Goal: Task Accomplishment & Management: Use online tool/utility

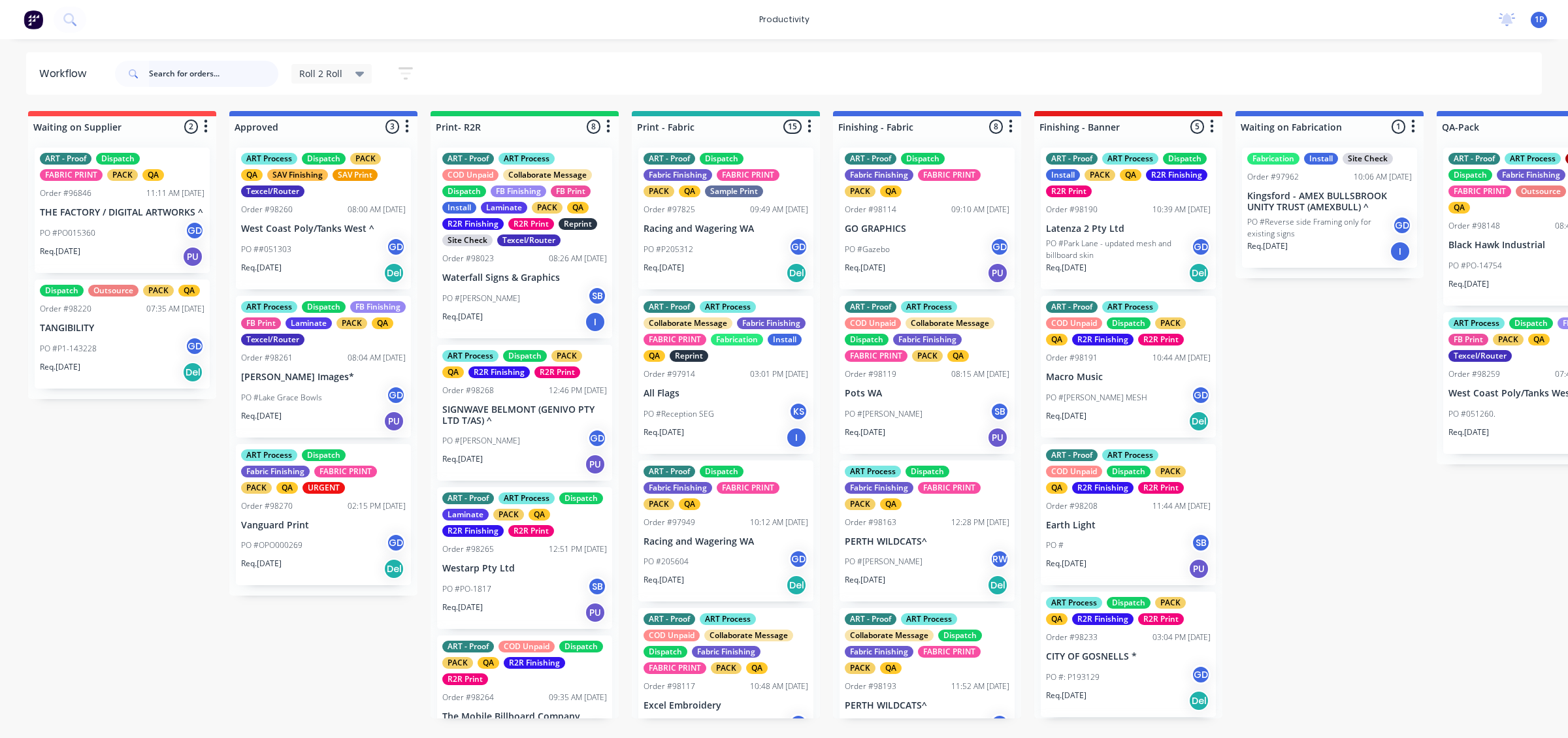
click at [236, 72] on input "text" at bounding box center [213, 73] width 129 height 26
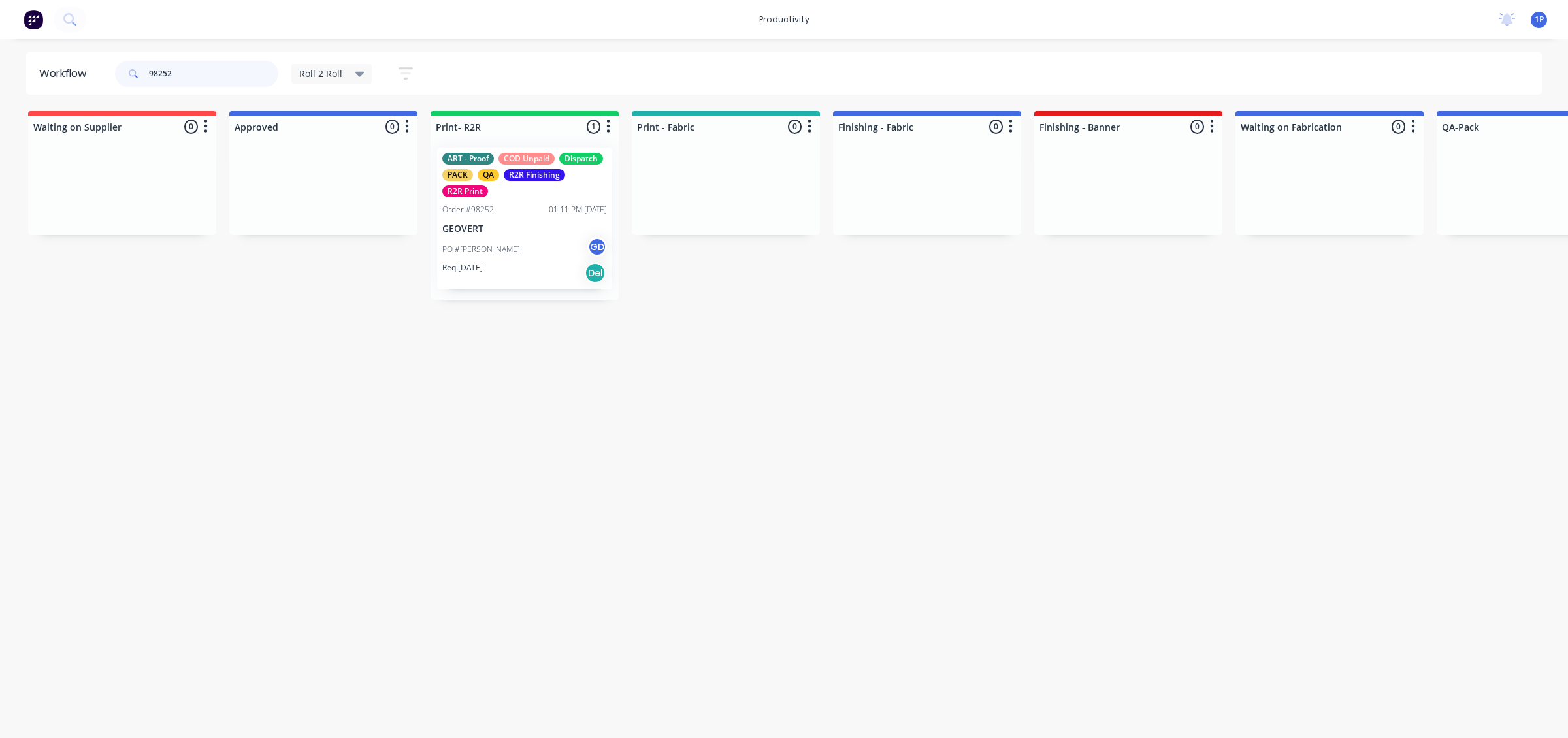
type input "98252"
click at [527, 225] on p "GEOVERT" at bounding box center [525, 228] width 165 height 11
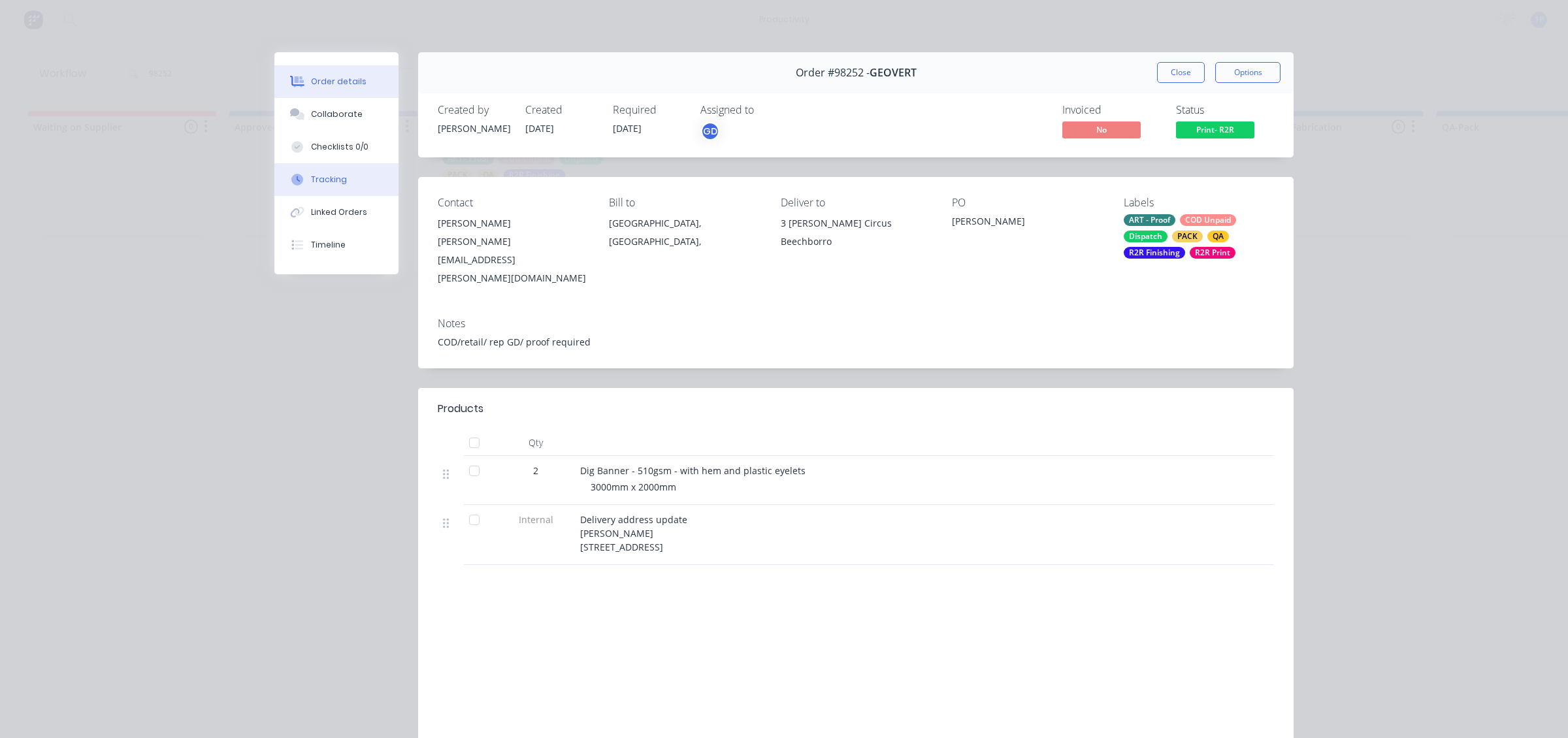
click at [322, 187] on button "Tracking" at bounding box center [337, 180] width 124 height 33
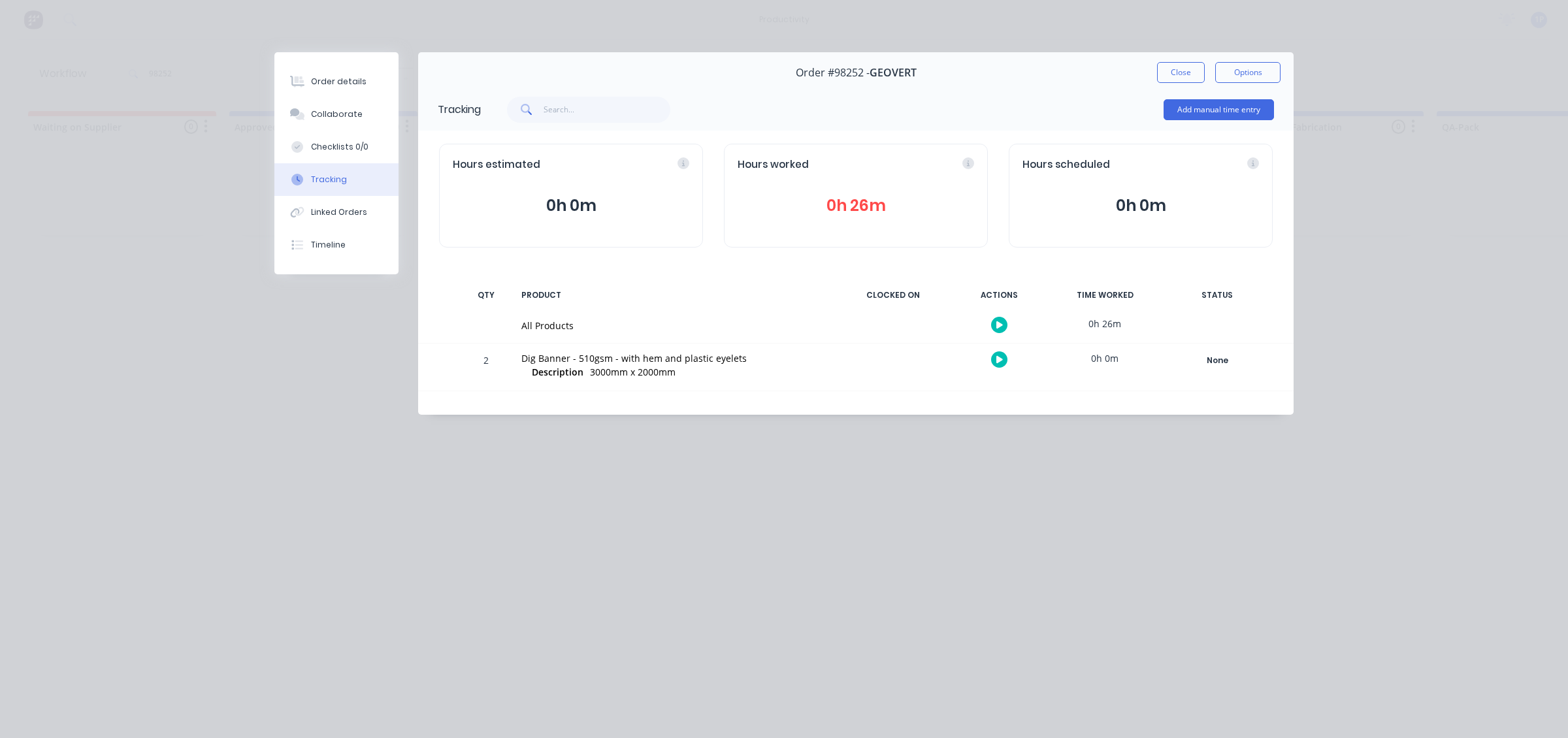
click at [997, 356] on icon "button" at bounding box center [999, 359] width 7 height 8
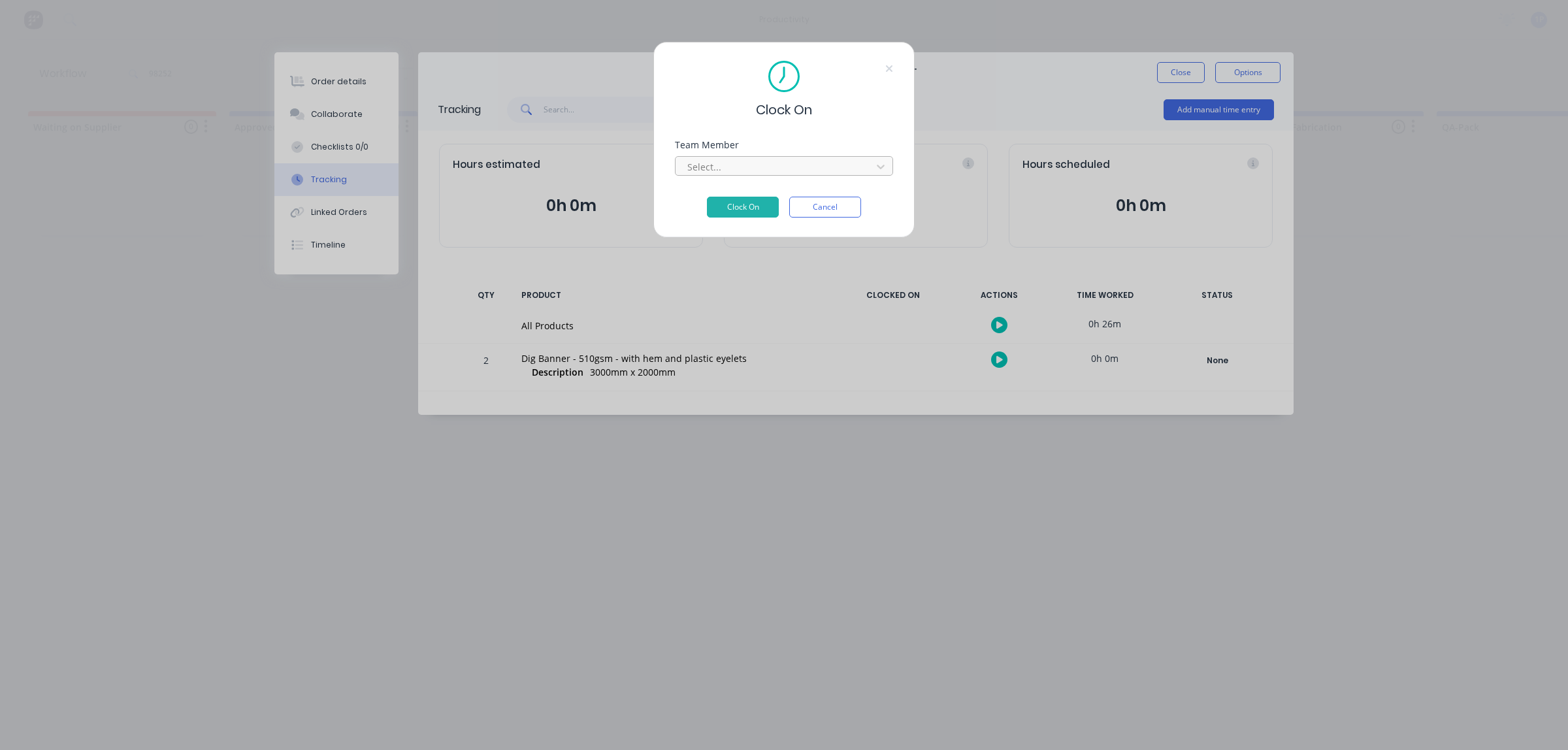
drag, startPoint x: 809, startPoint y: 169, endPoint x: 792, endPoint y: 175, distance: 18.0
click at [808, 169] on div at bounding box center [775, 167] width 179 height 16
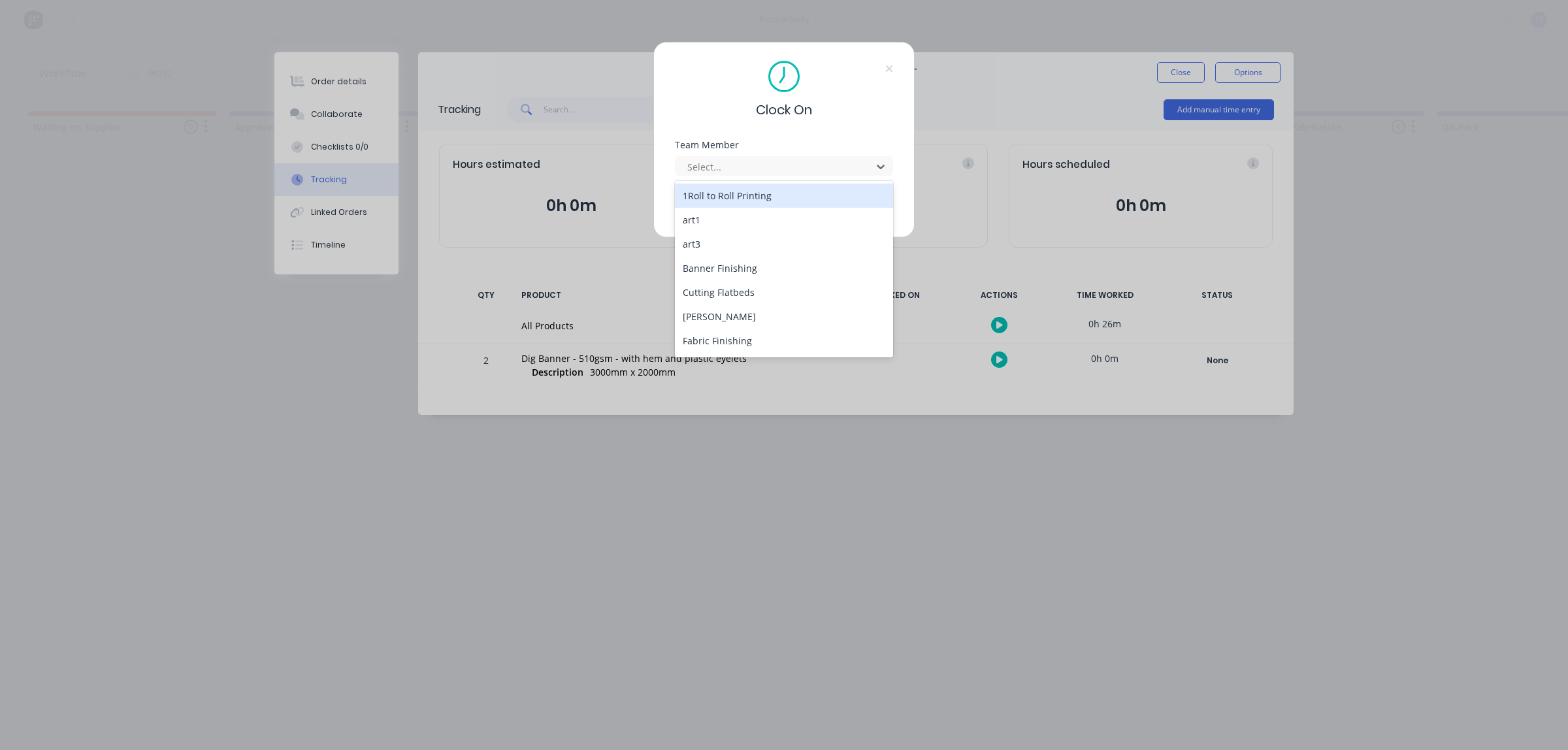
click at [737, 200] on div "1Roll to Roll Printing" at bounding box center [784, 196] width 218 height 24
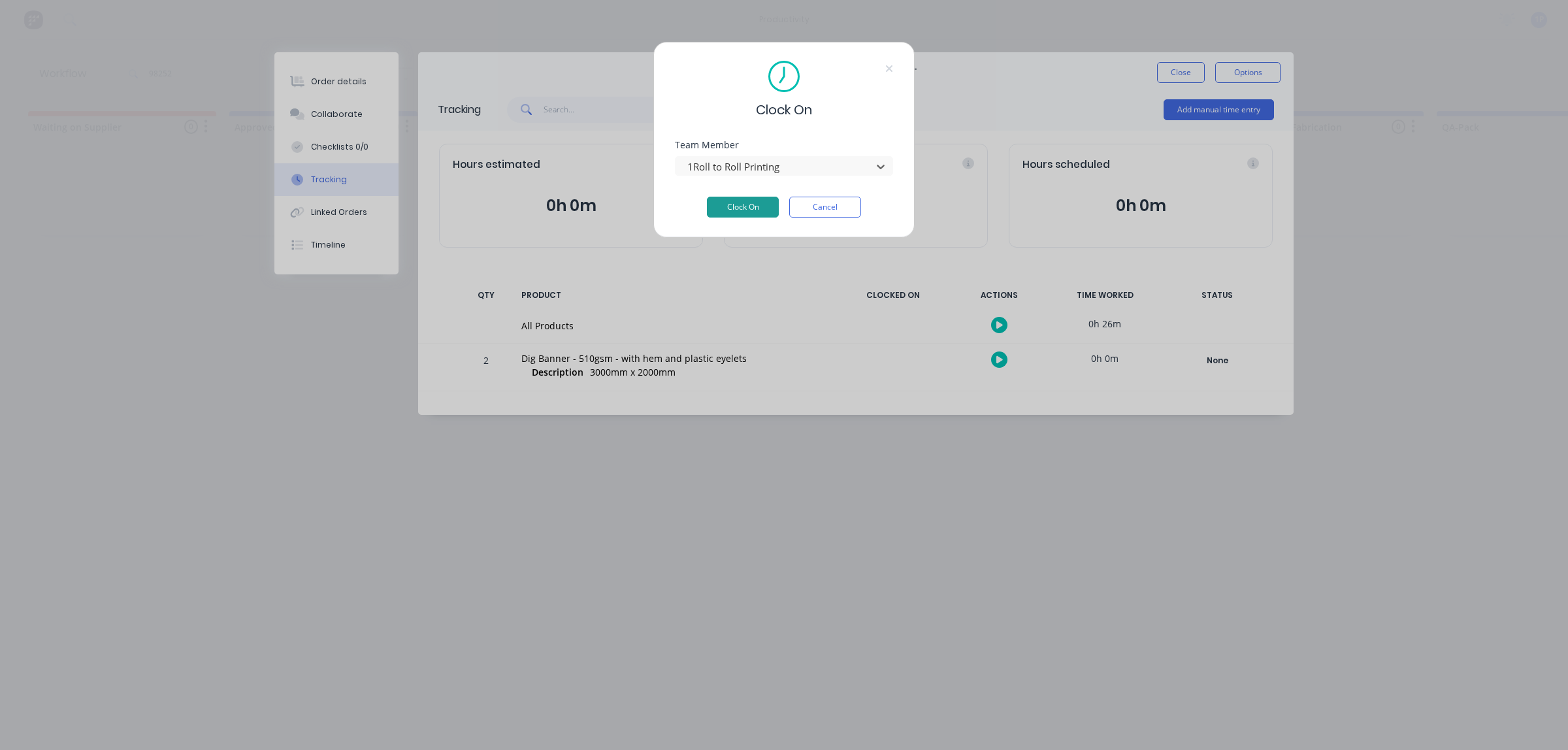
click at [726, 211] on button "Clock On" at bounding box center [743, 207] width 72 height 21
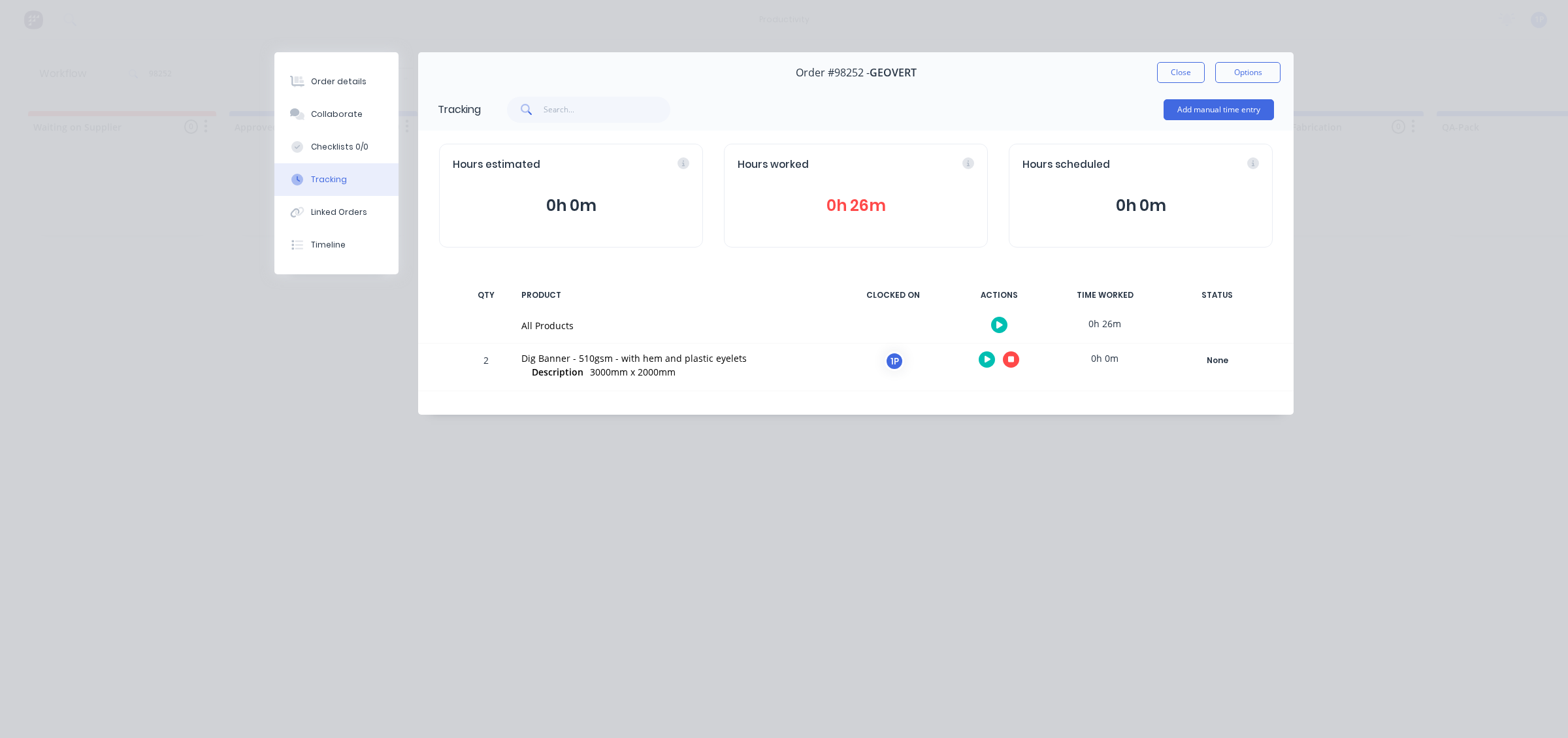
click at [1183, 66] on button "Close" at bounding box center [1181, 72] width 48 height 21
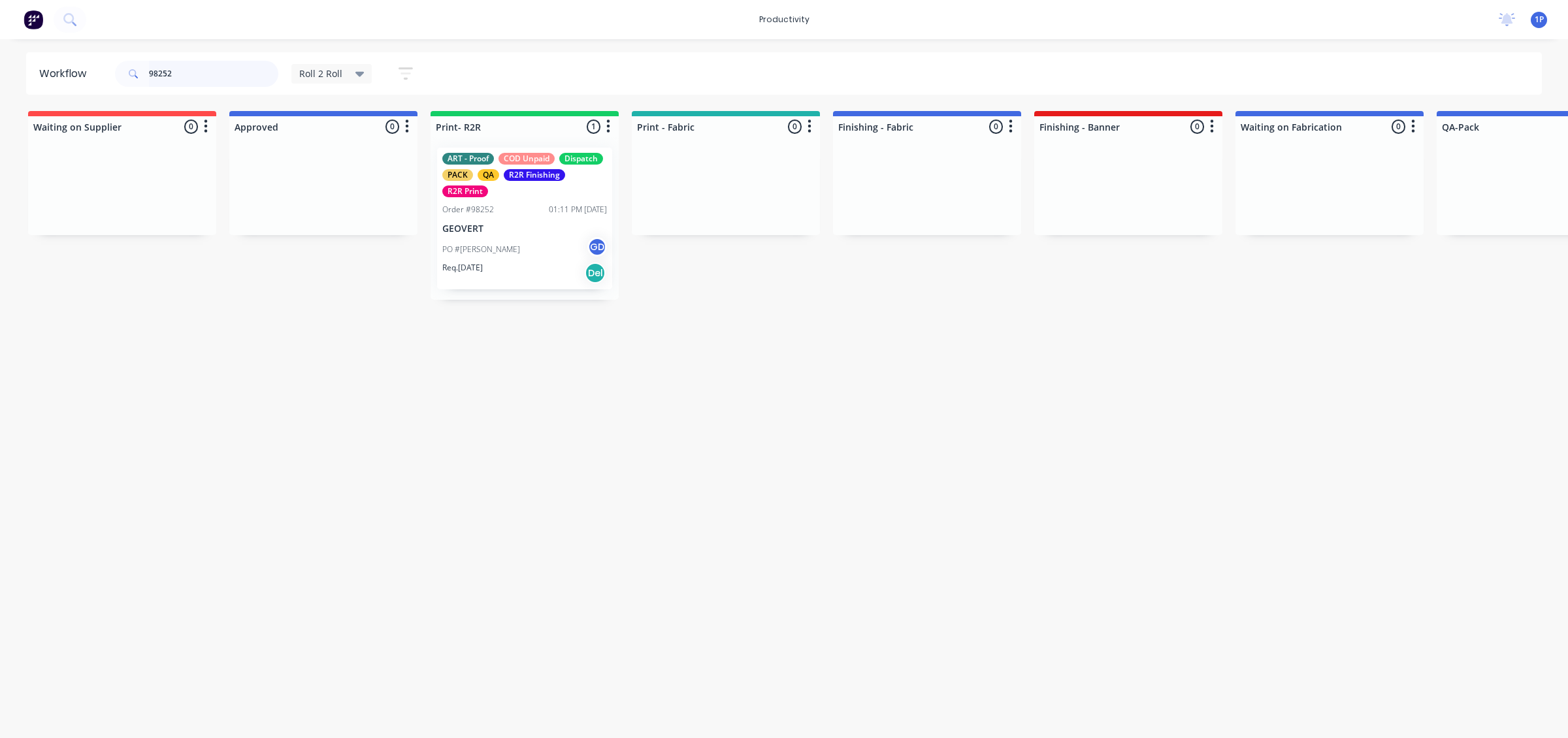
drag, startPoint x: 175, startPoint y: 72, endPoint x: 139, endPoint y: 72, distance: 36.0
click at [139, 72] on div "98252" at bounding box center [196, 73] width 163 height 26
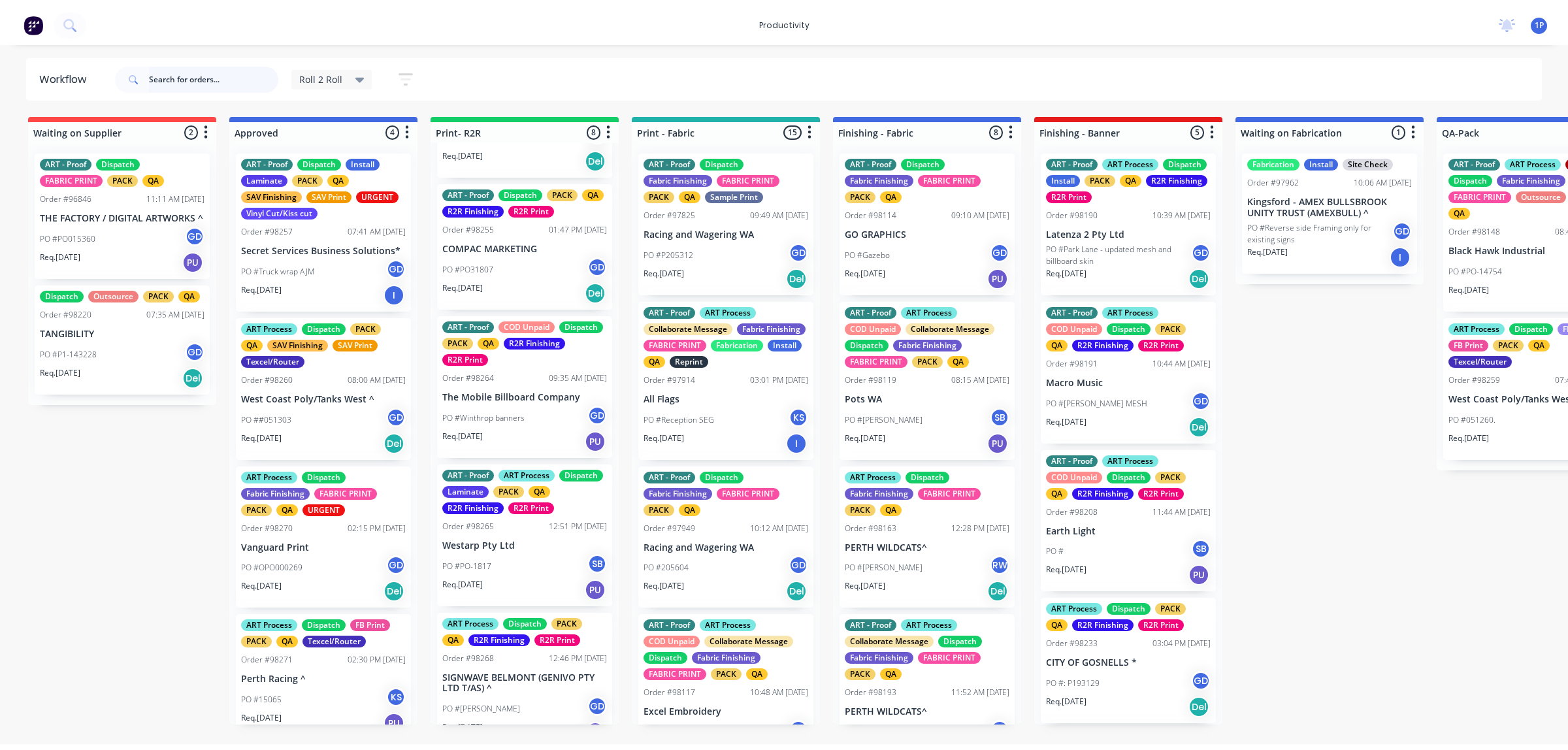
scroll to position [632, 0]
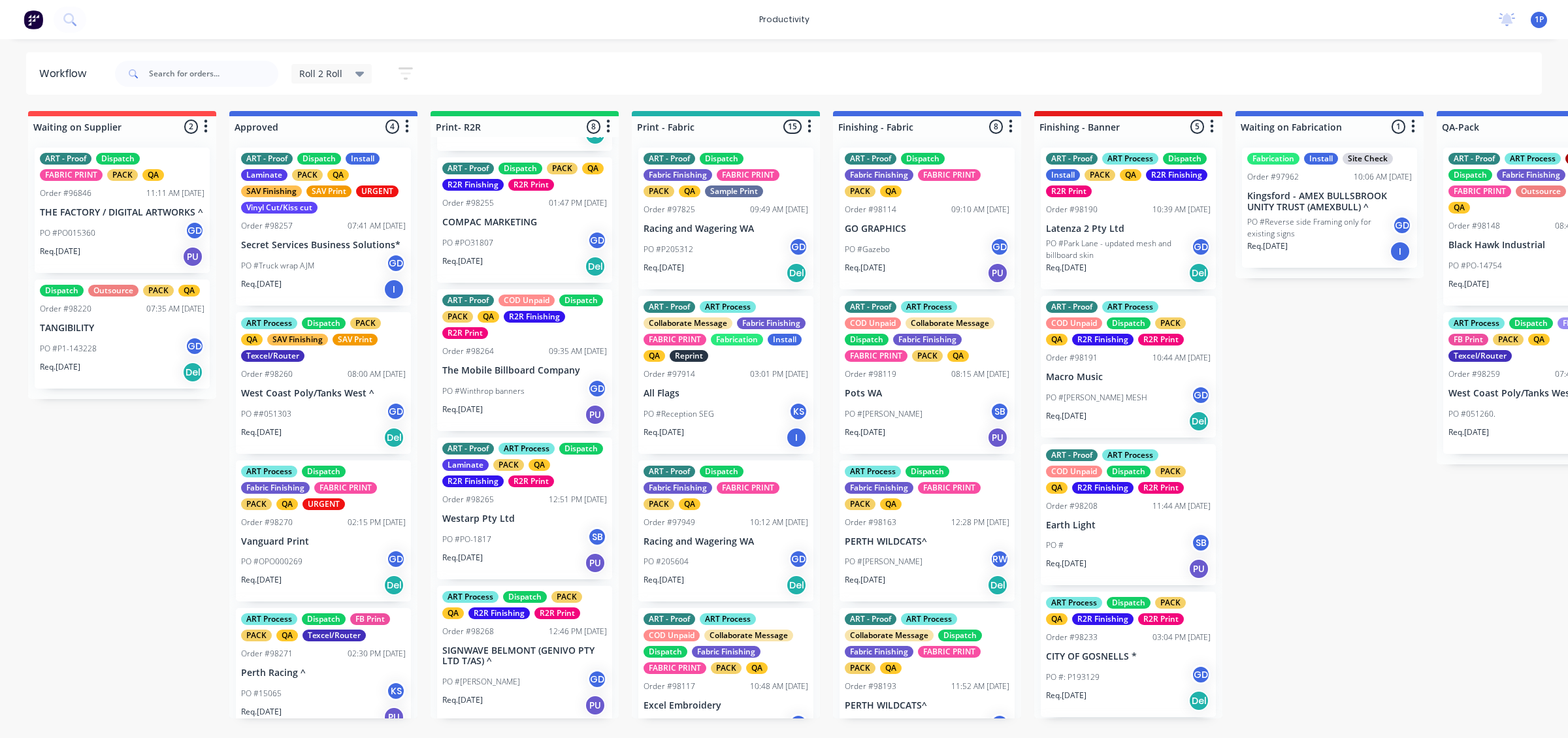
click at [501, 658] on p "SIGNWAVE BELMONT (GENIVO PTY LTD T/AS) ^" at bounding box center [525, 657] width 165 height 22
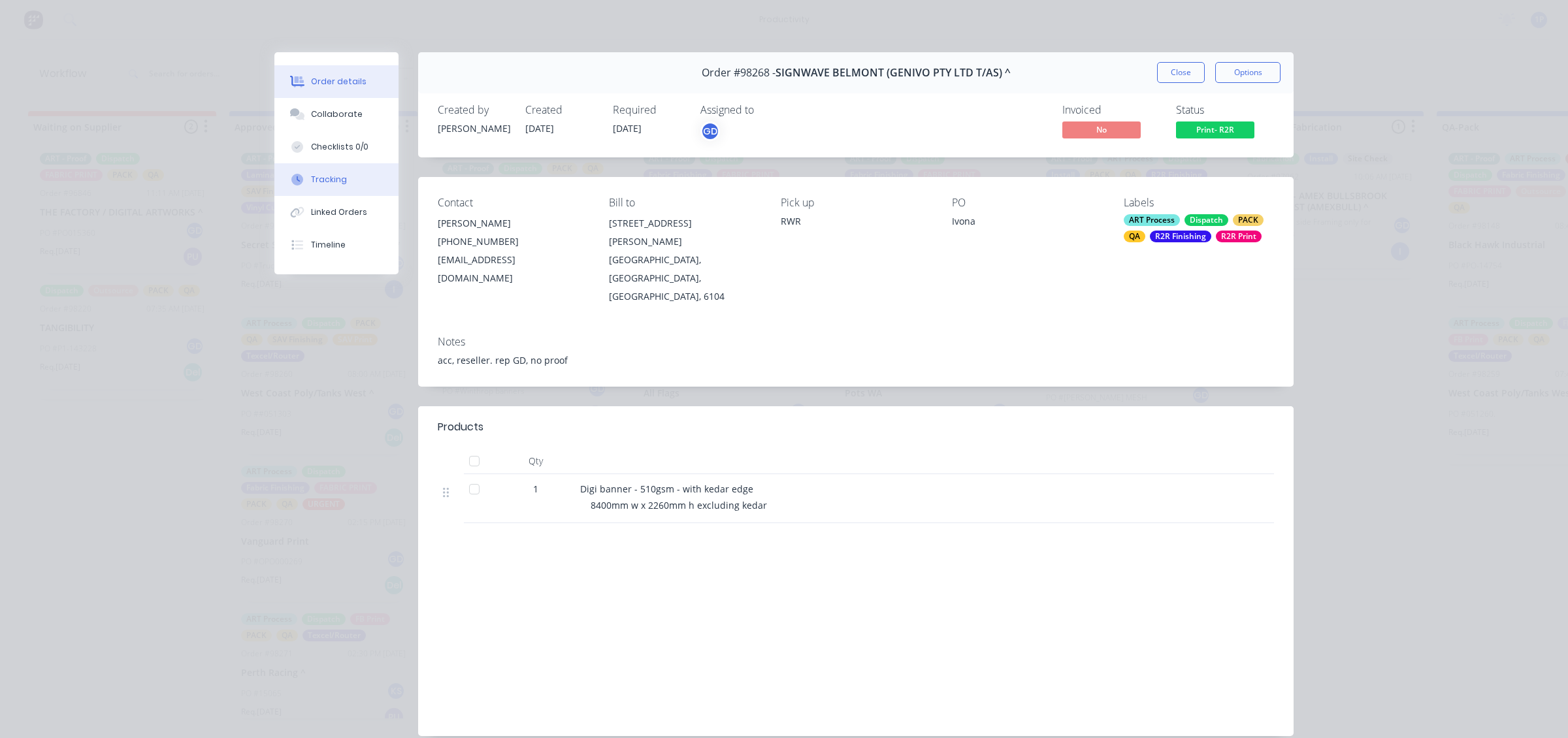
click at [340, 184] on button "Tracking" at bounding box center [337, 180] width 124 height 33
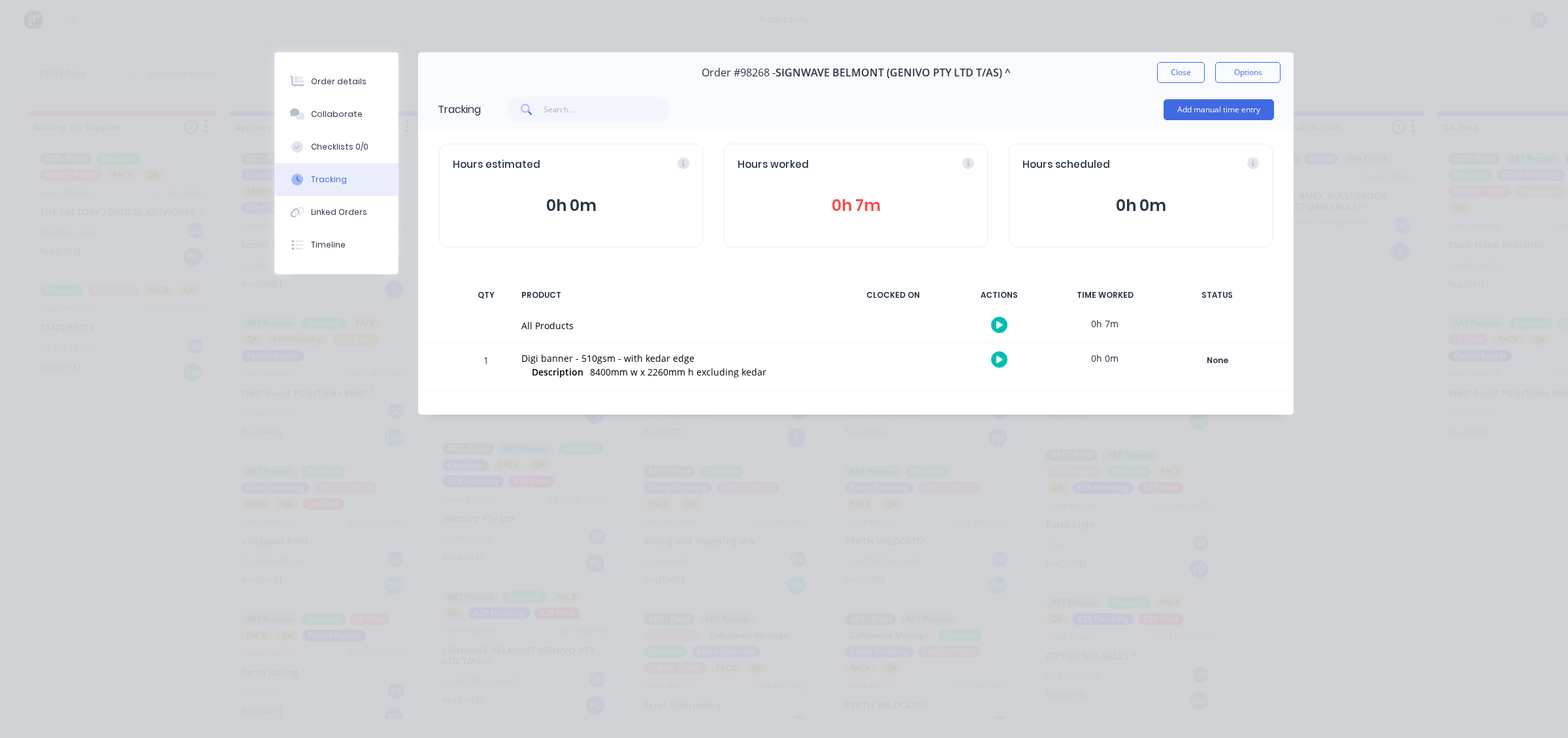
click at [997, 358] on icon "button" at bounding box center [999, 360] width 7 height 7
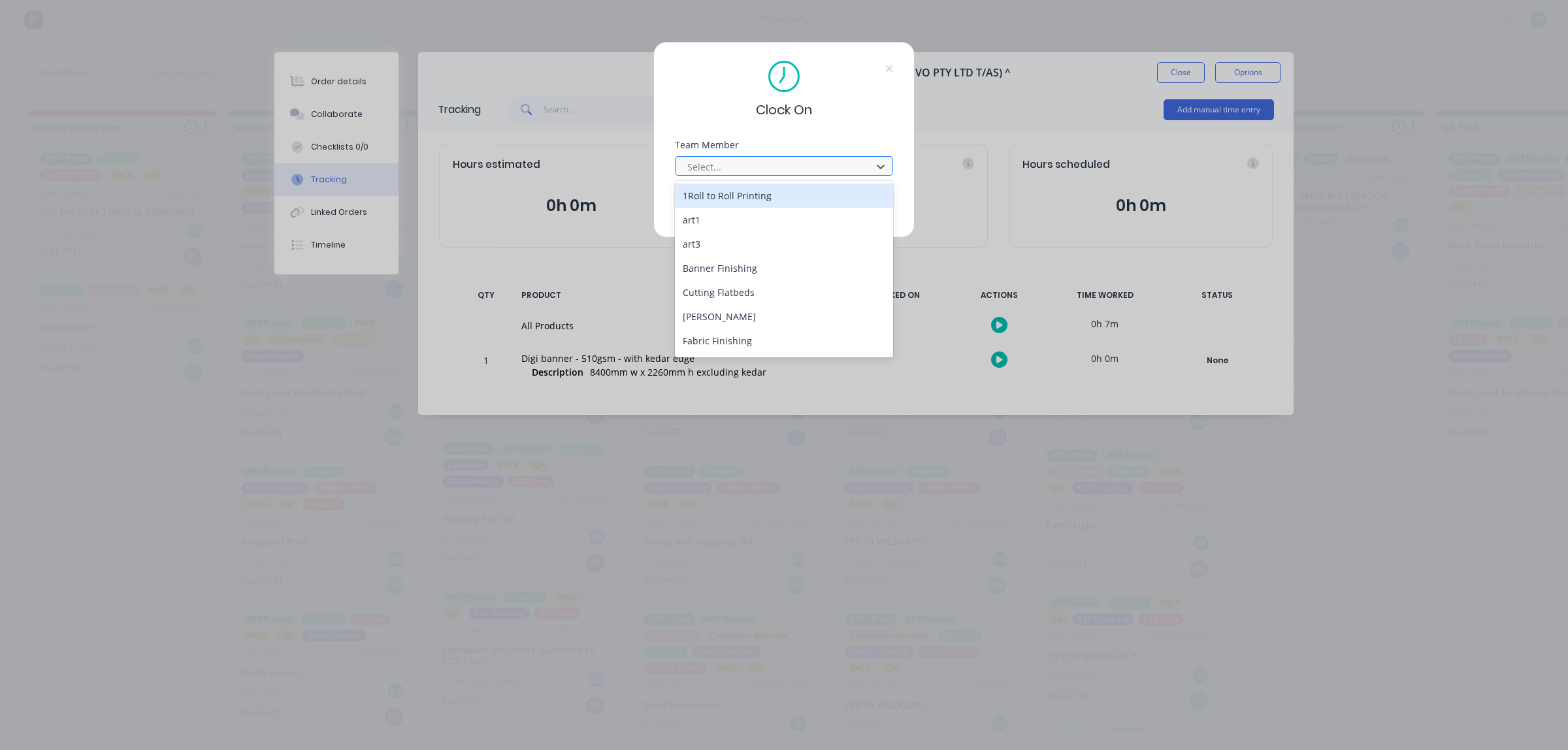
click at [799, 159] on div at bounding box center [775, 167] width 179 height 16
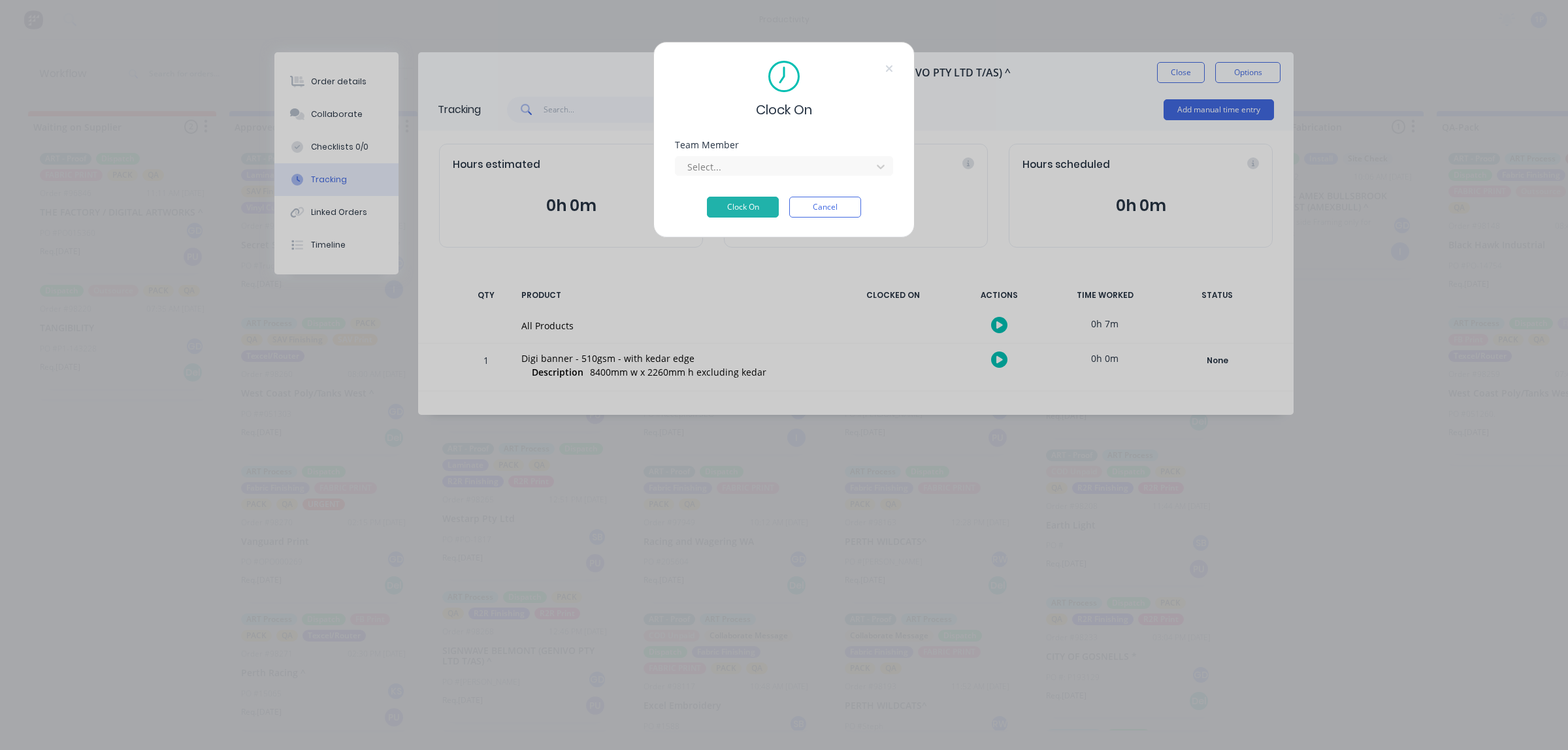
click at [1005, 118] on div "Clock On Team Member Select... Clock On Cancel" at bounding box center [784, 375] width 1568 height 750
click at [1204, 113] on div "Clock On Team Member Select... Clock On Cancel" at bounding box center [784, 375] width 1568 height 750
click at [810, 198] on button "Cancel" at bounding box center [825, 207] width 72 height 21
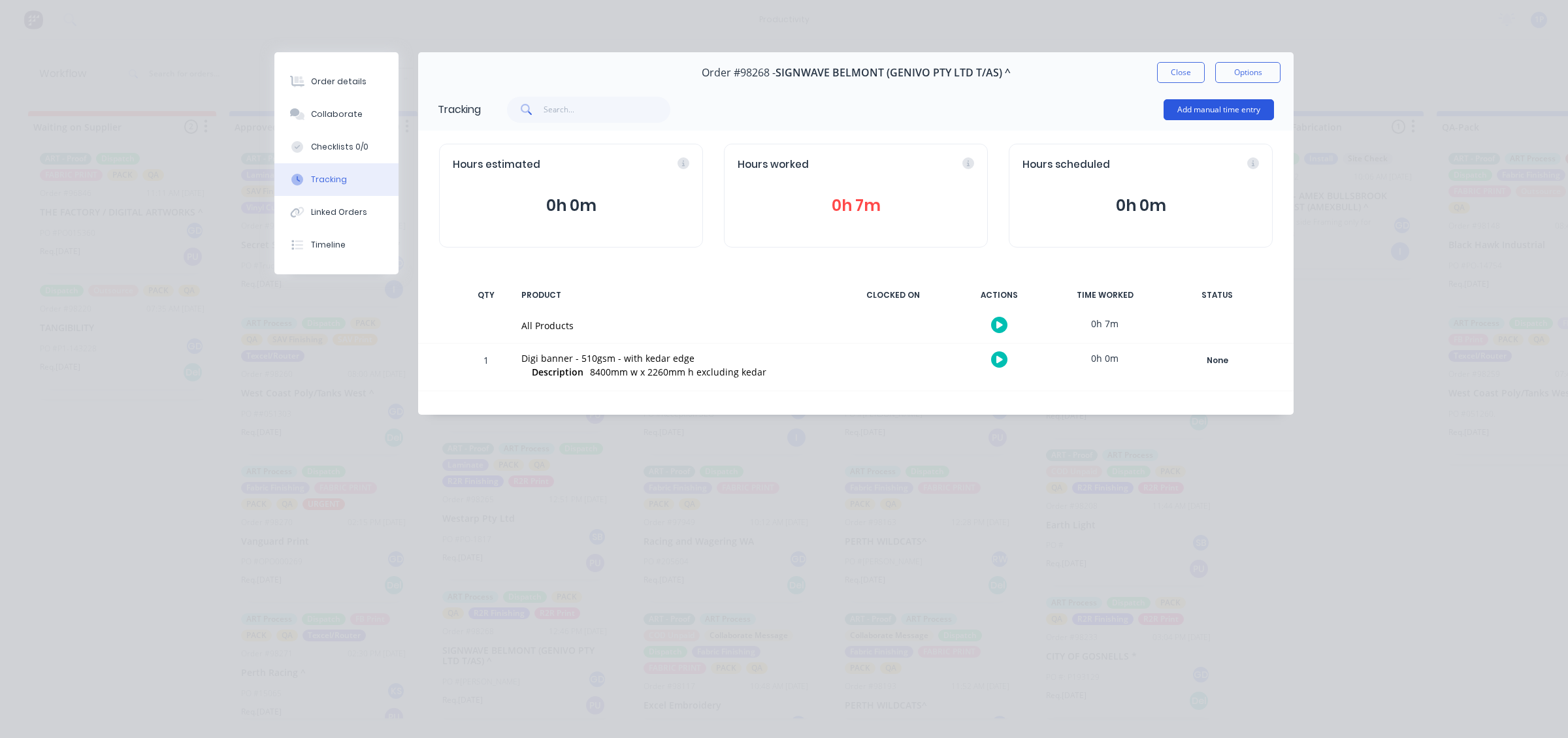
click at [1178, 115] on button "Add manual time entry" at bounding box center [1219, 110] width 110 height 21
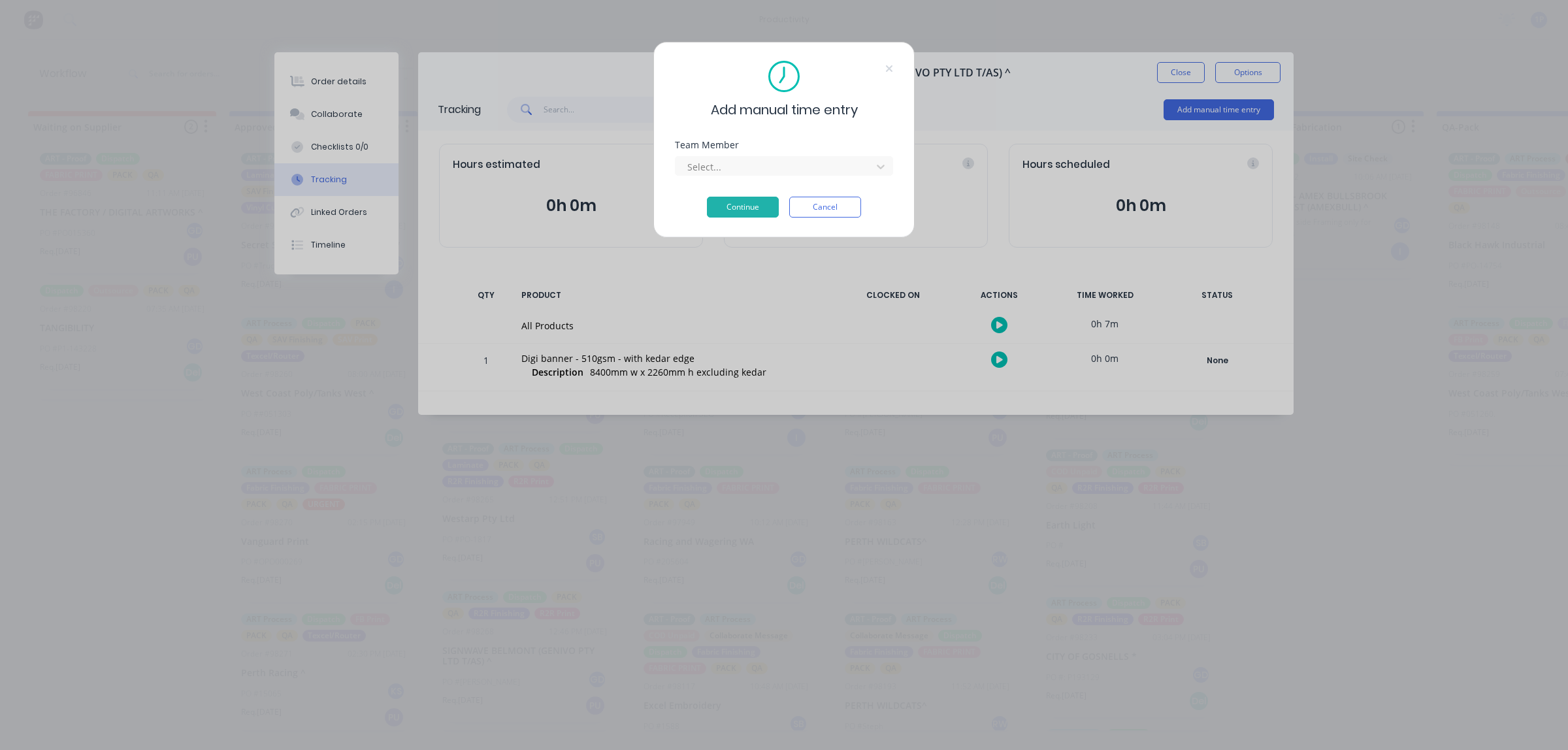
click at [761, 154] on div "Select..." at bounding box center [784, 164] width 218 height 23
click at [757, 161] on div at bounding box center [775, 167] width 179 height 16
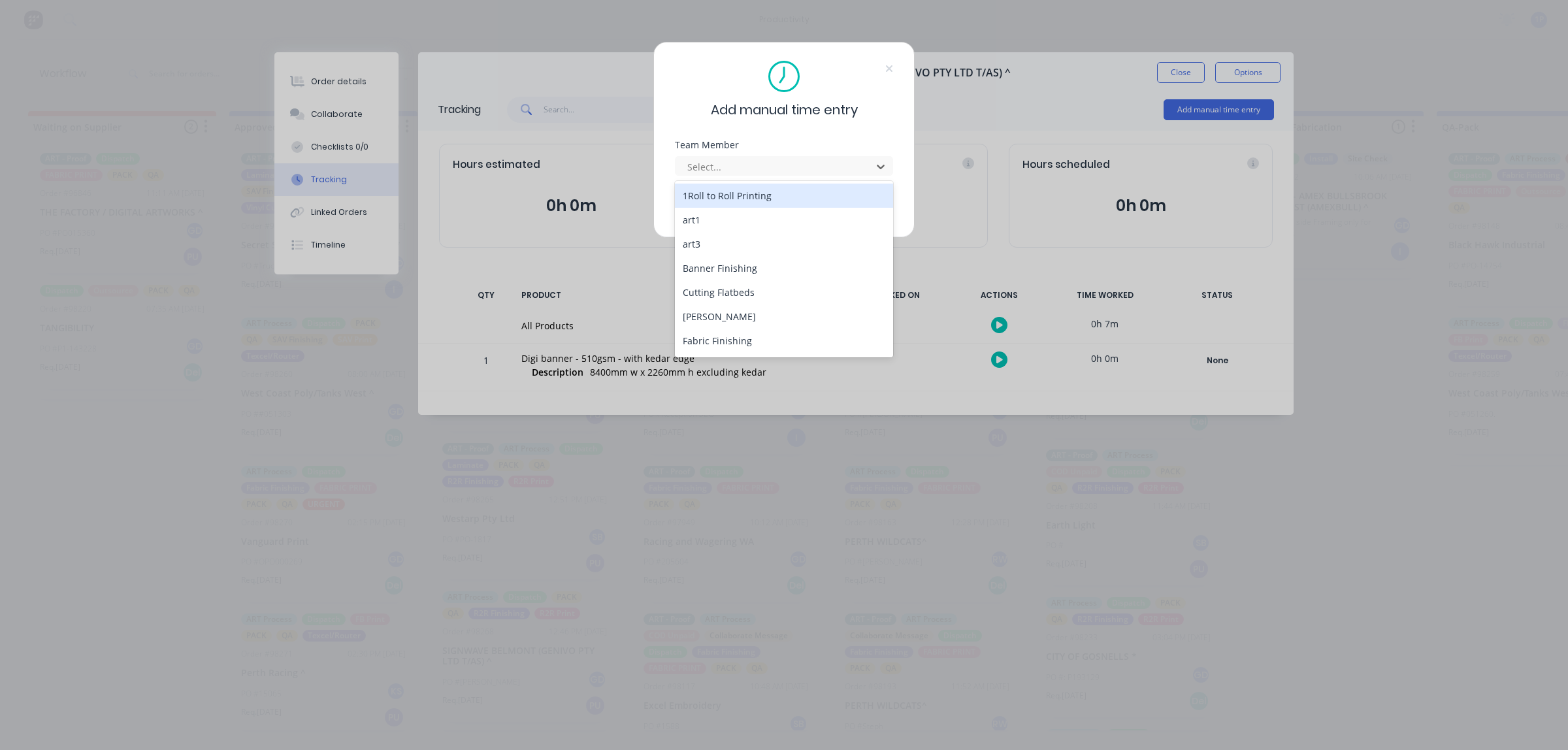
click at [742, 187] on div "1Roll to Roll Printing" at bounding box center [784, 196] width 218 height 24
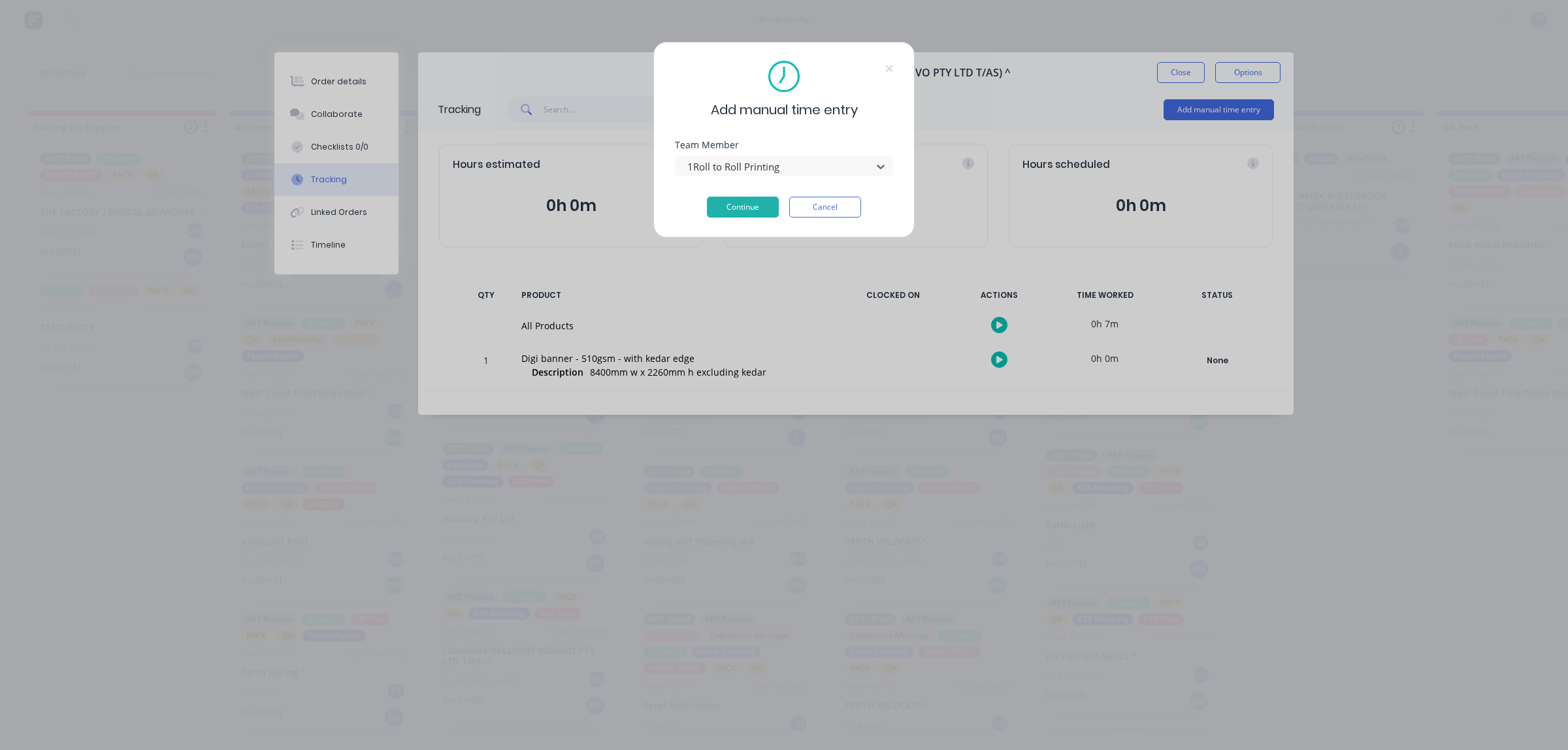
click at [737, 194] on div "Team Member option 1Roll to Roll Printing, selected. 1Roll to Roll Printing" at bounding box center [784, 168] width 218 height 56
click at [737, 200] on button "Continue" at bounding box center [743, 207] width 72 height 21
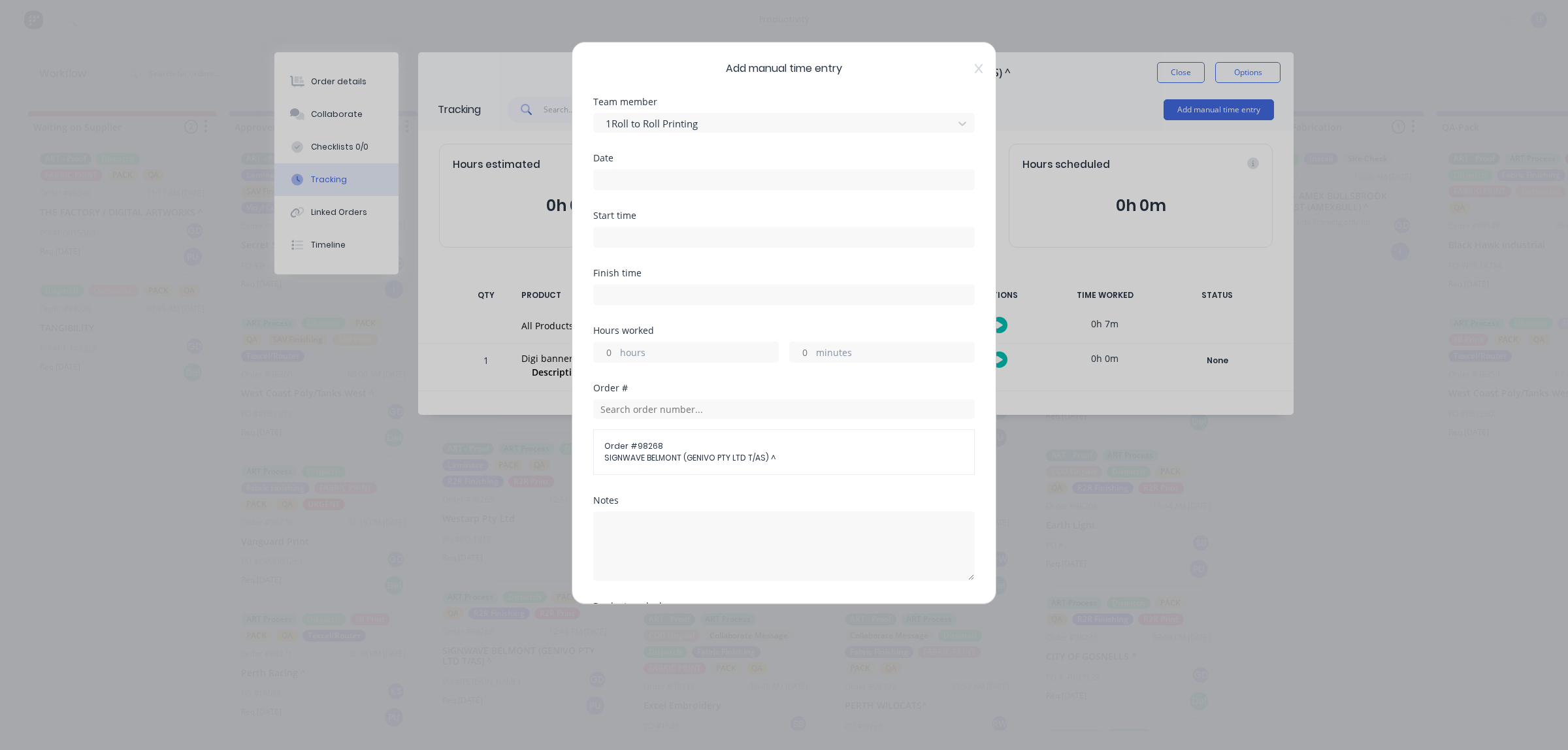
click at [650, 240] on input at bounding box center [784, 237] width 380 height 19
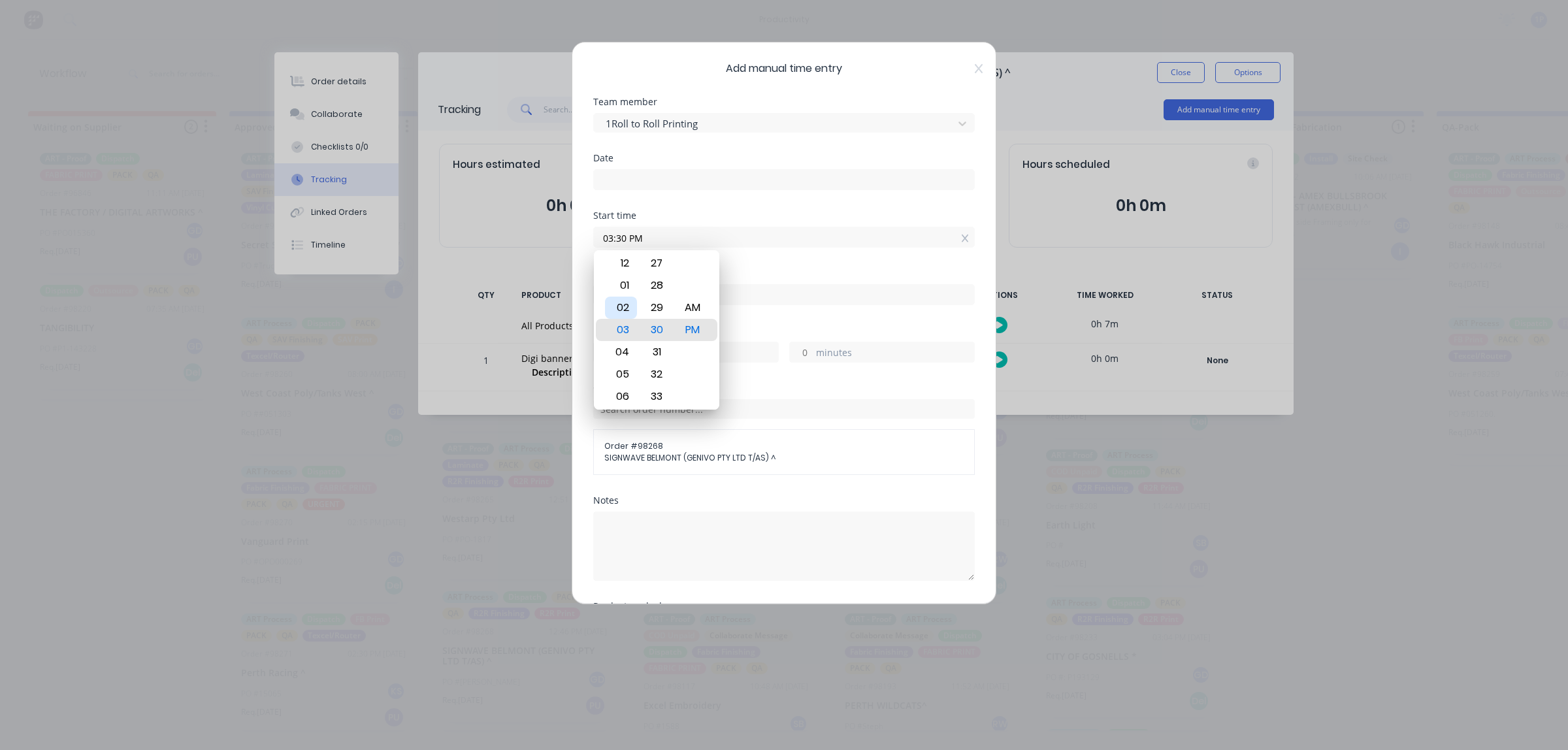
click at [627, 309] on div "02" at bounding box center [621, 307] width 32 height 22
type input "02:45 PM"
click at [663, 327] on div "45" at bounding box center [657, 330] width 32 height 22
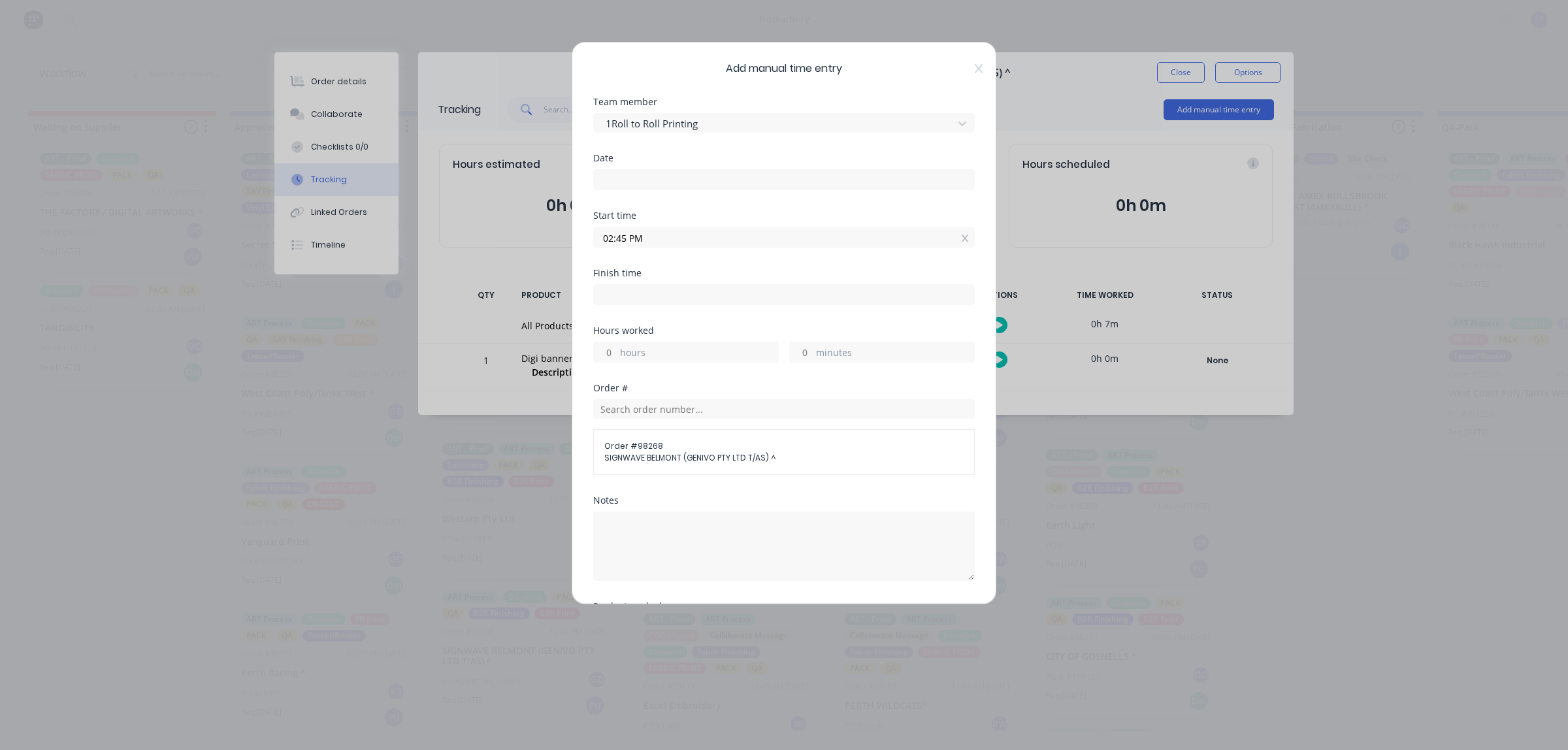
click at [638, 297] on input at bounding box center [784, 295] width 380 height 19
type input "03:30 PM"
type input "0"
type input "45"
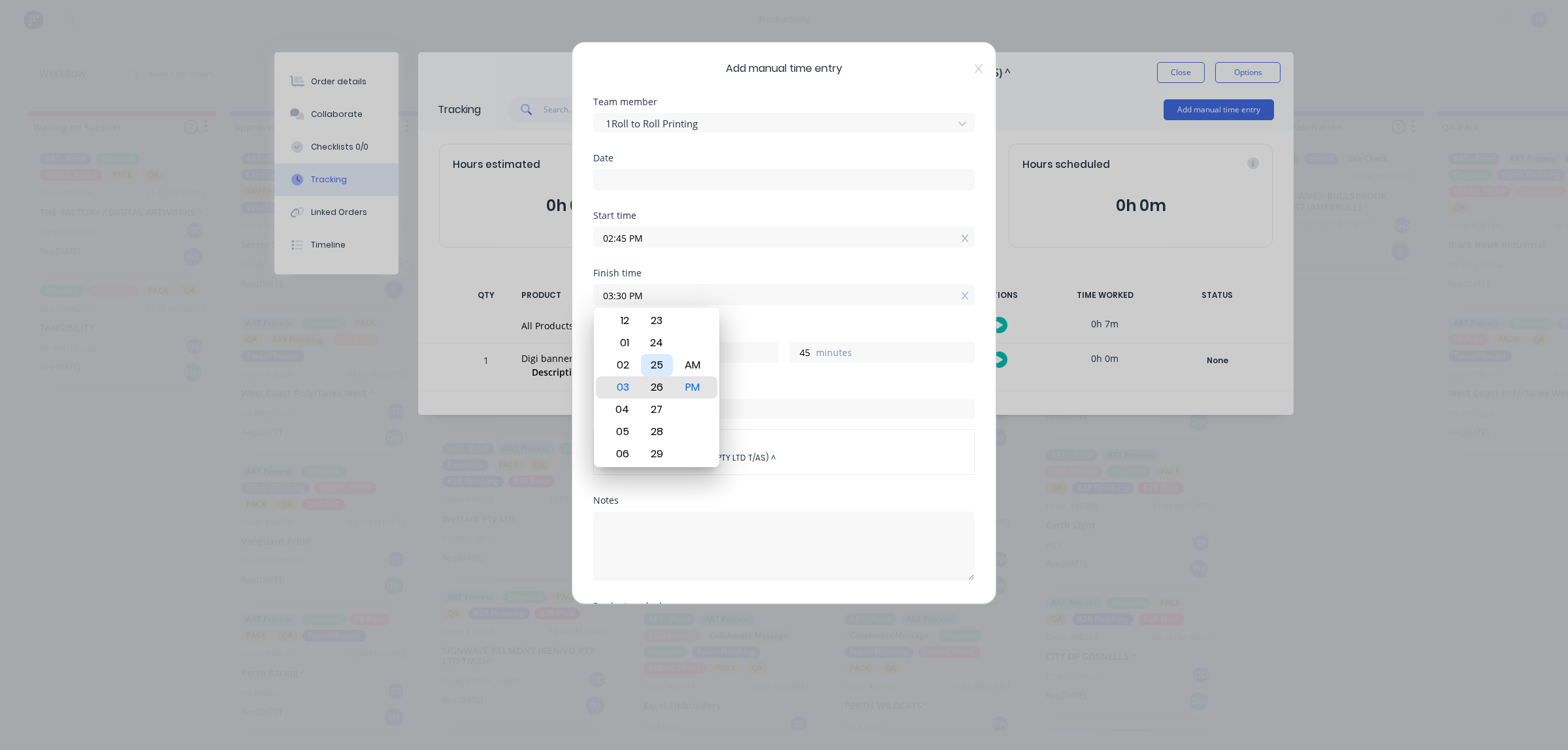
type input "03:26 PM"
type input "41"
type input "03:22 PM"
type input "37"
type input "03:19 PM"
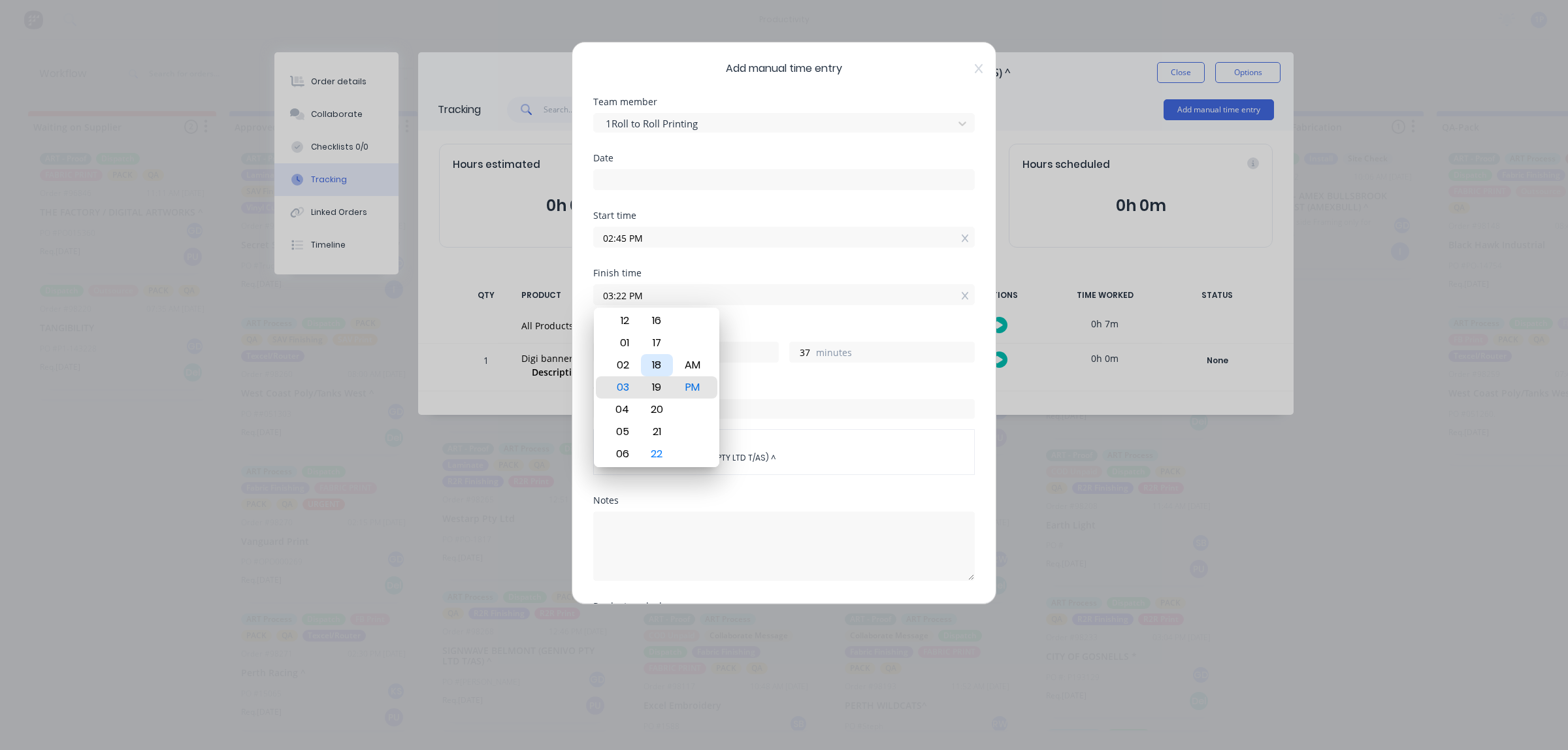
type input "34"
type input "03:15 PM"
type input "30"
type input "03:11 PM"
type input "26"
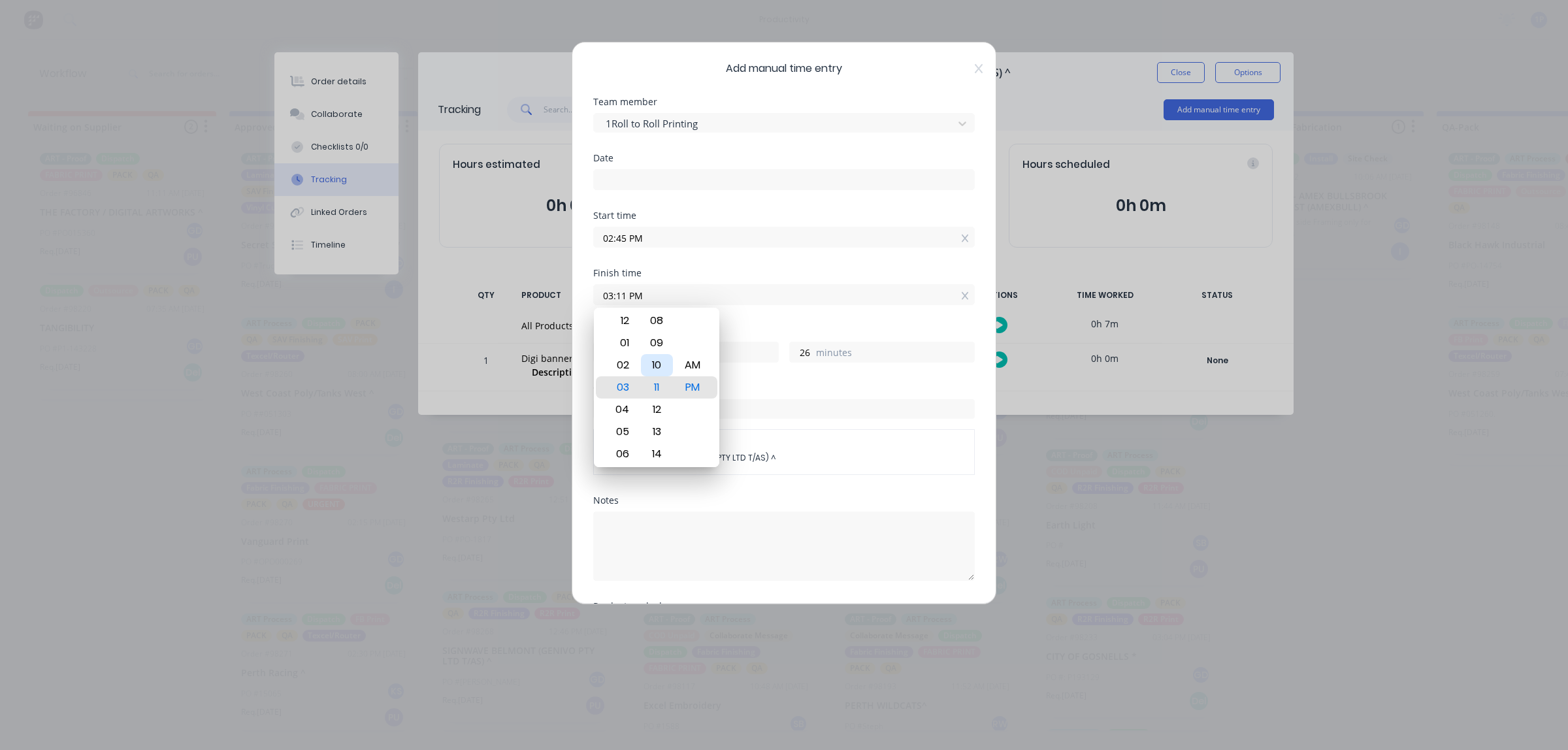
click at [698, 702] on button "Add manual time entry" at bounding box center [753, 713] width 110 height 21
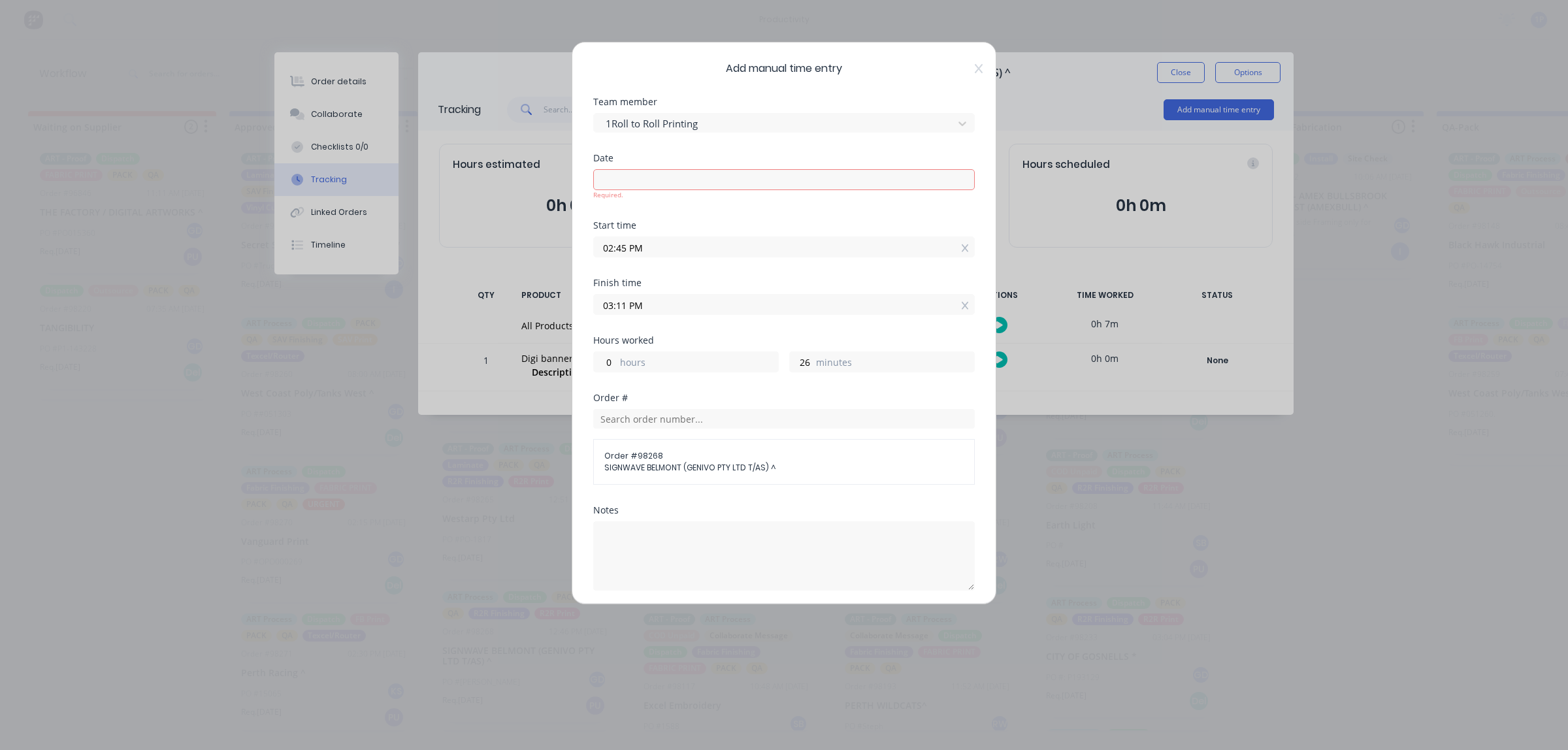
click at [612, 180] on input at bounding box center [784, 180] width 380 height 19
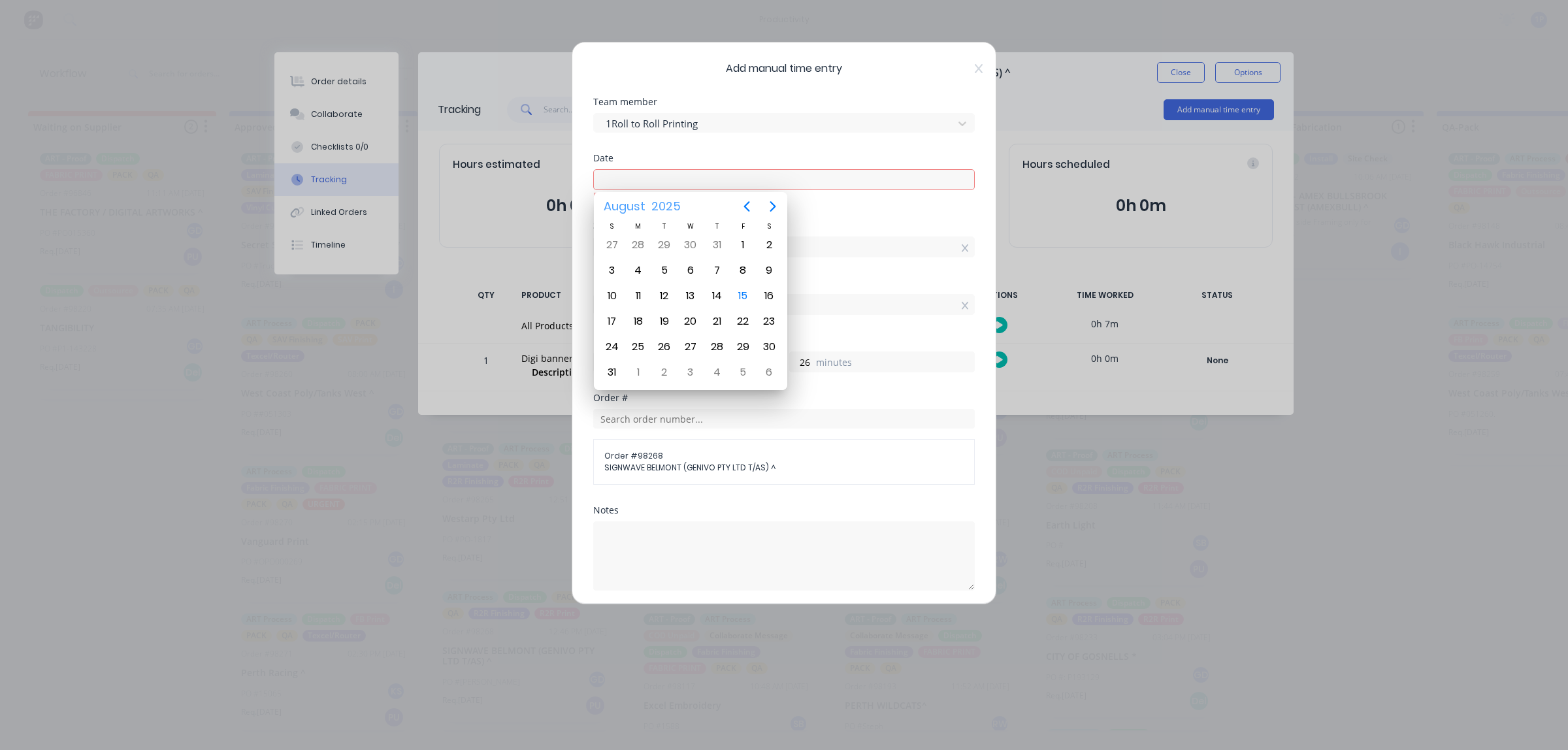
click at [698, 712] on button "Add manual time entry" at bounding box center [753, 722] width 110 height 21
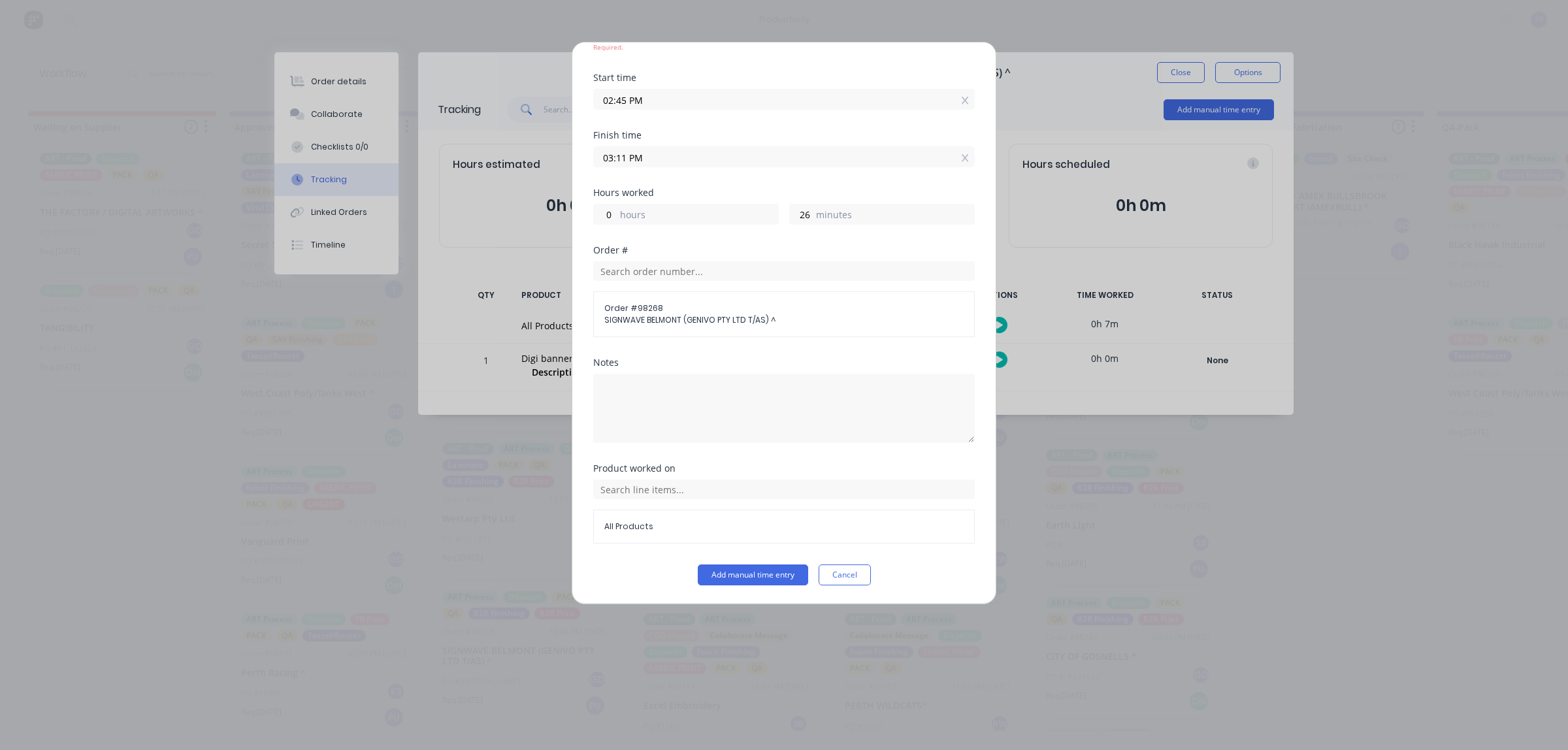
scroll to position [150, 0]
click at [737, 587] on div "Add manual time entry Team member 1Roll to Roll Printing Date Required. Start t…" at bounding box center [784, 323] width 425 height 563
click at [737, 579] on button "Add manual time entry" at bounding box center [753, 575] width 110 height 21
click at [732, 566] on button "Add manual time entry" at bounding box center [753, 575] width 110 height 21
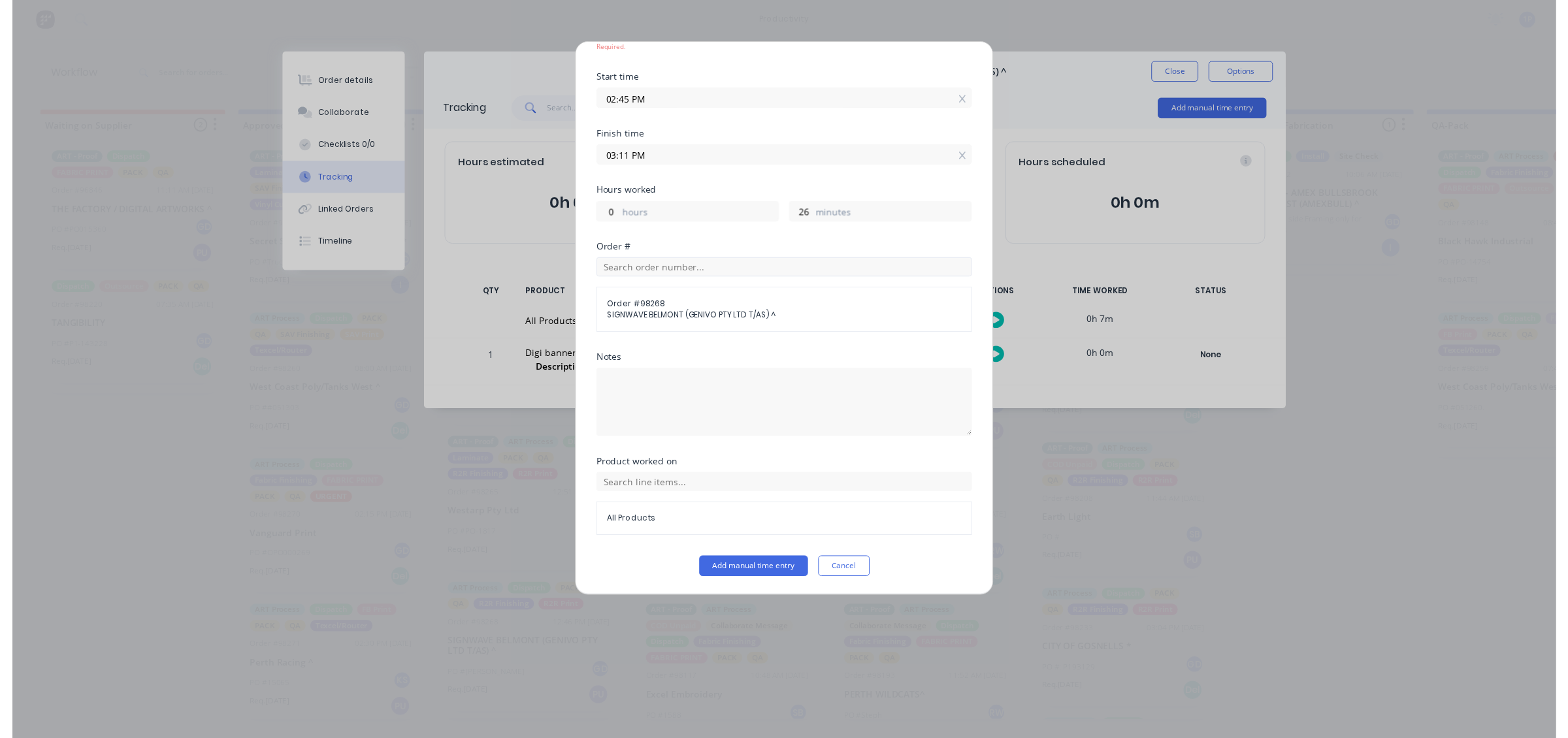
scroll to position [0, 0]
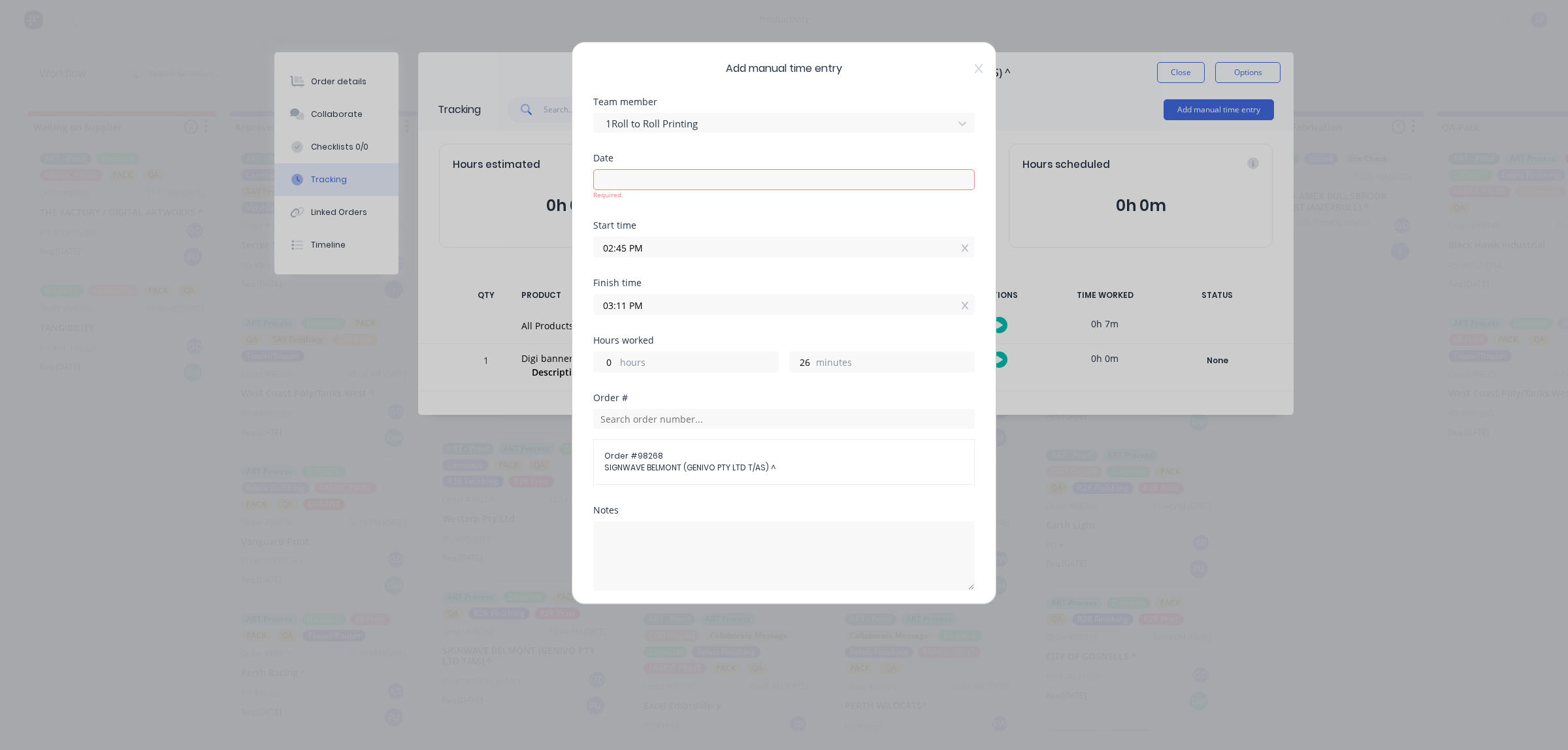
click at [652, 176] on input at bounding box center [784, 180] width 380 height 19
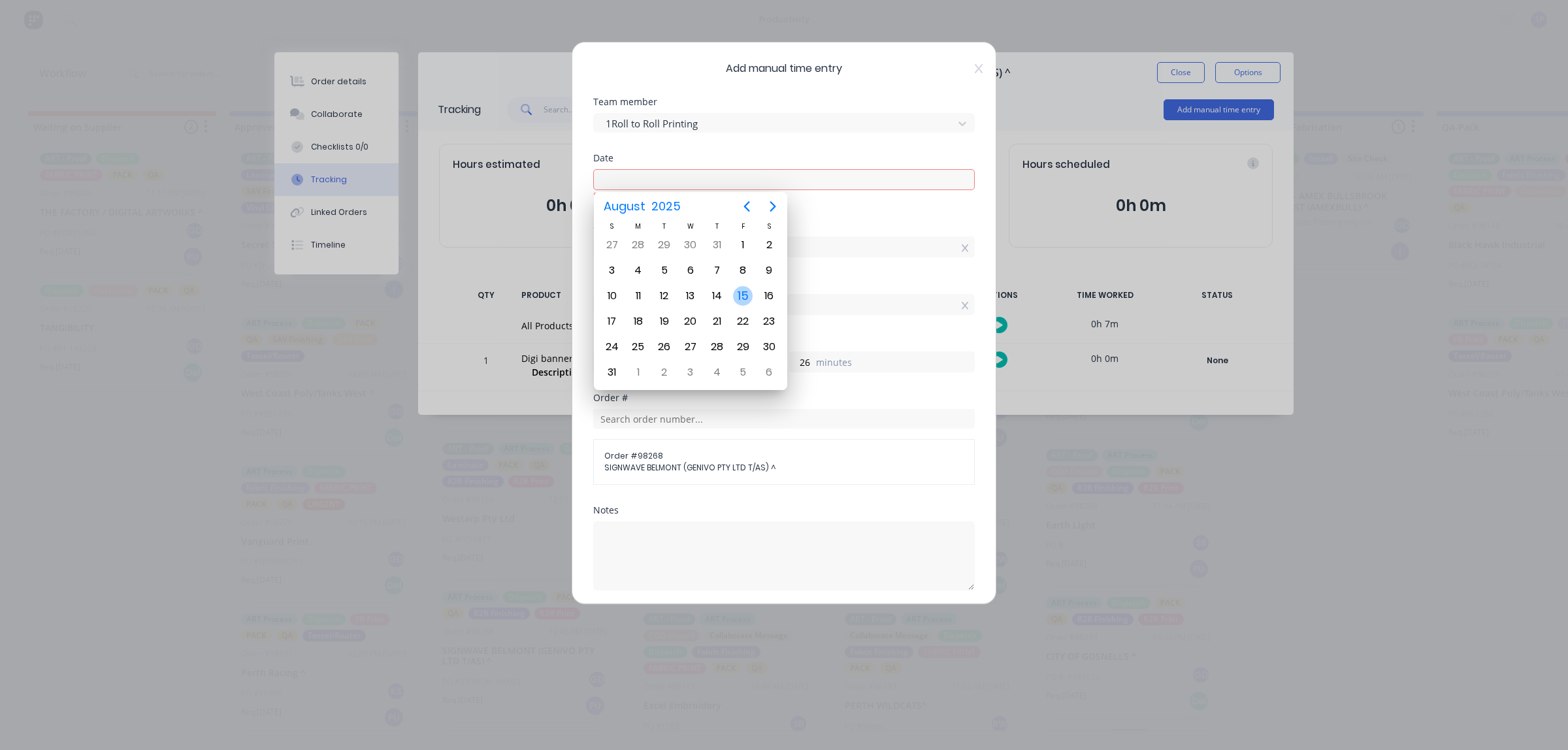
click at [747, 290] on div "15" at bounding box center [743, 296] width 19 height 19
type input "[DATE]"
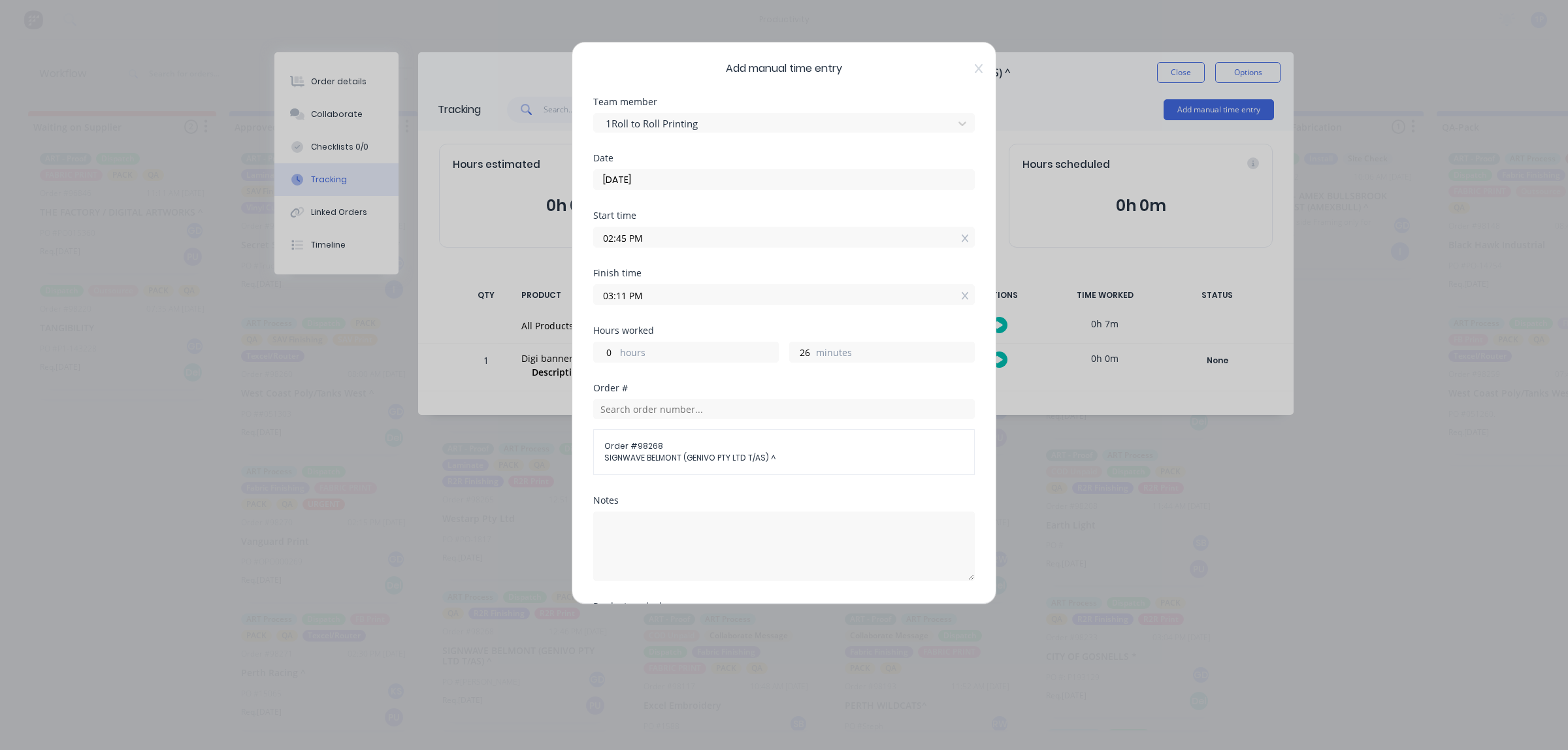
click at [698, 702] on button "Add manual time entry" at bounding box center [753, 713] width 110 height 21
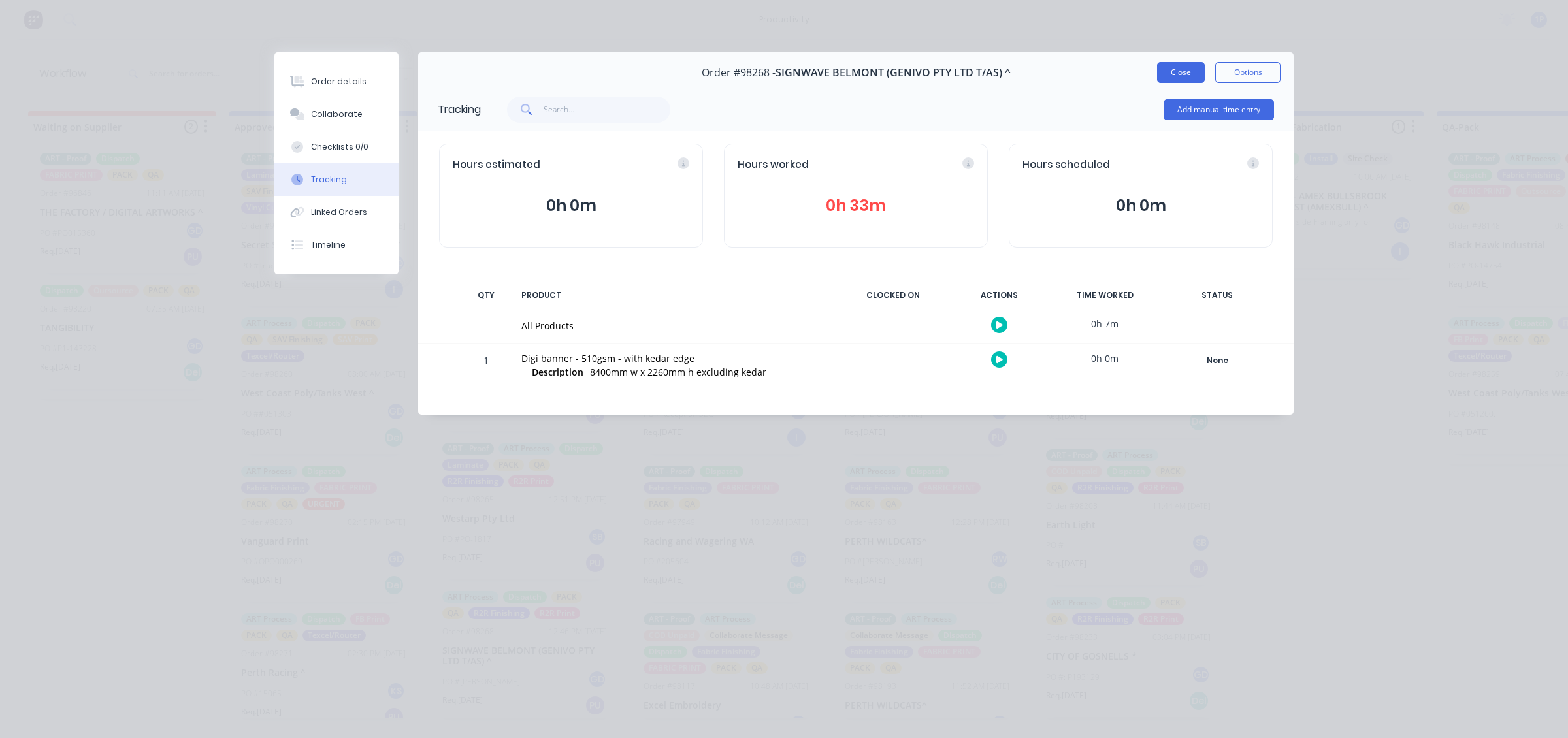
click at [1191, 66] on button "Close" at bounding box center [1181, 72] width 48 height 21
